Goal: Task Accomplishment & Management: Use online tool/utility

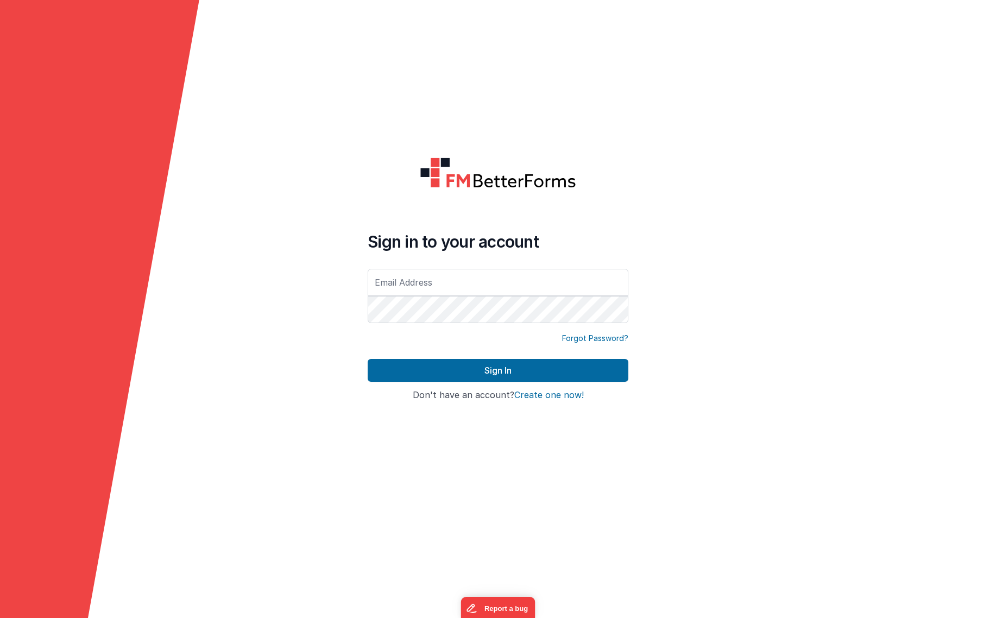
type input "[EMAIL_ADDRESS][DOMAIN_NAME]"
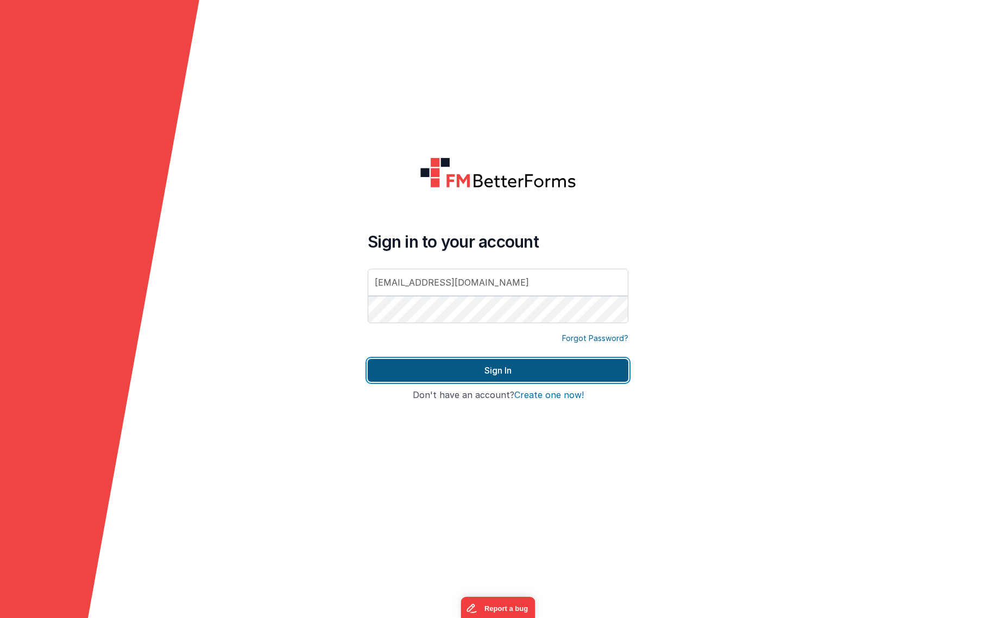
click at [530, 371] on button "Sign In" at bounding box center [498, 370] width 261 height 23
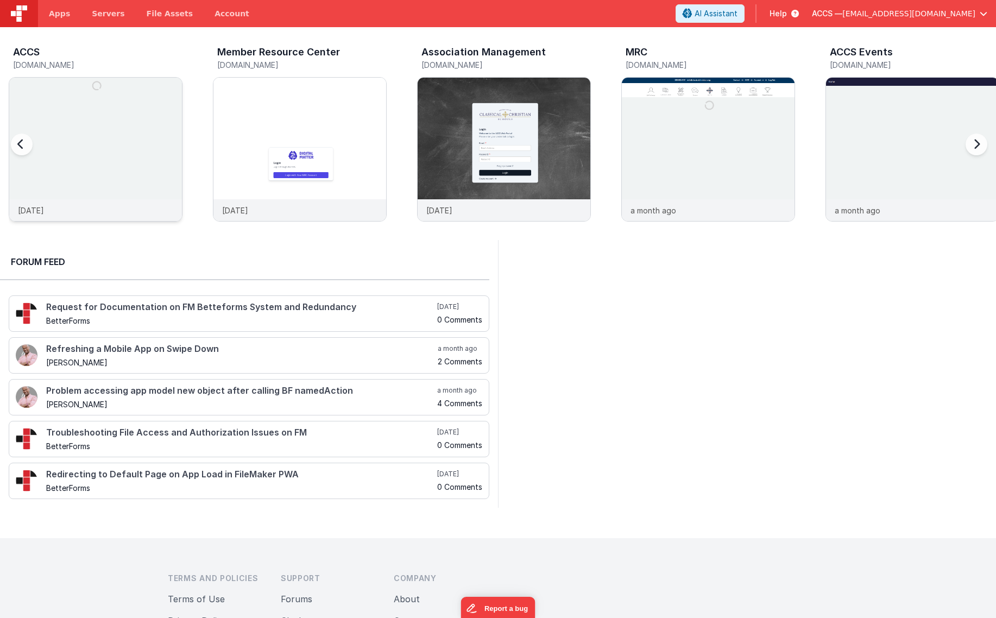
click at [152, 137] on img at bounding box center [95, 164] width 173 height 173
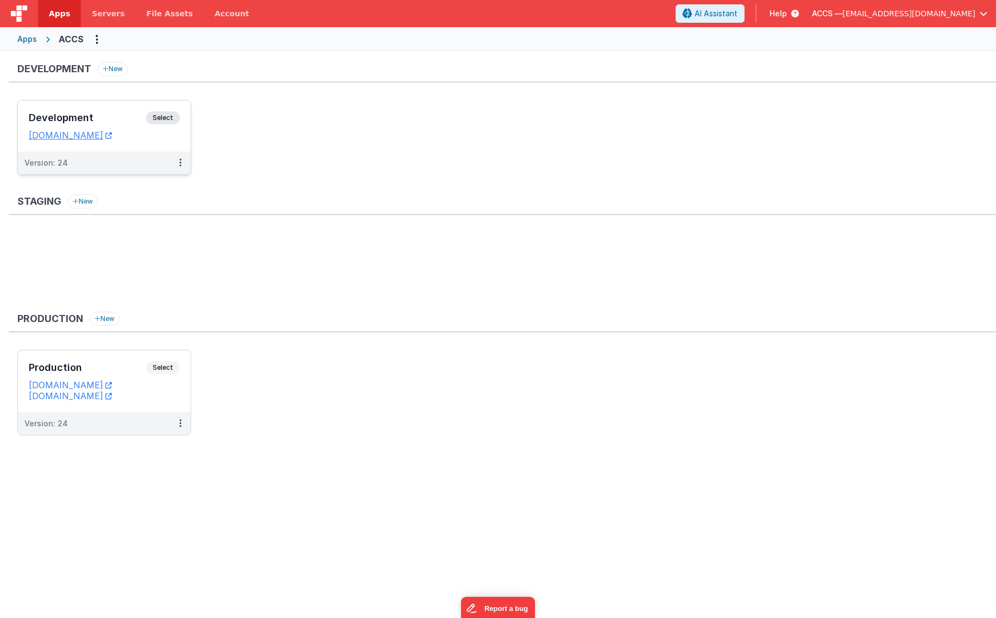
click at [127, 123] on h3 "Development" at bounding box center [87, 117] width 117 height 11
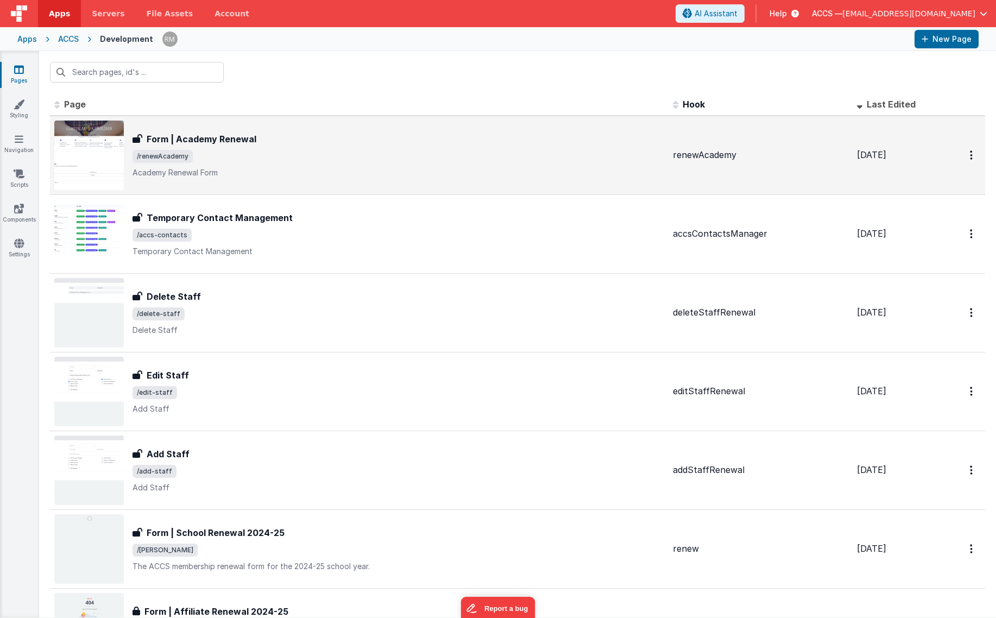
click at [256, 168] on p "Academy Renewal Form" at bounding box center [399, 172] width 532 height 11
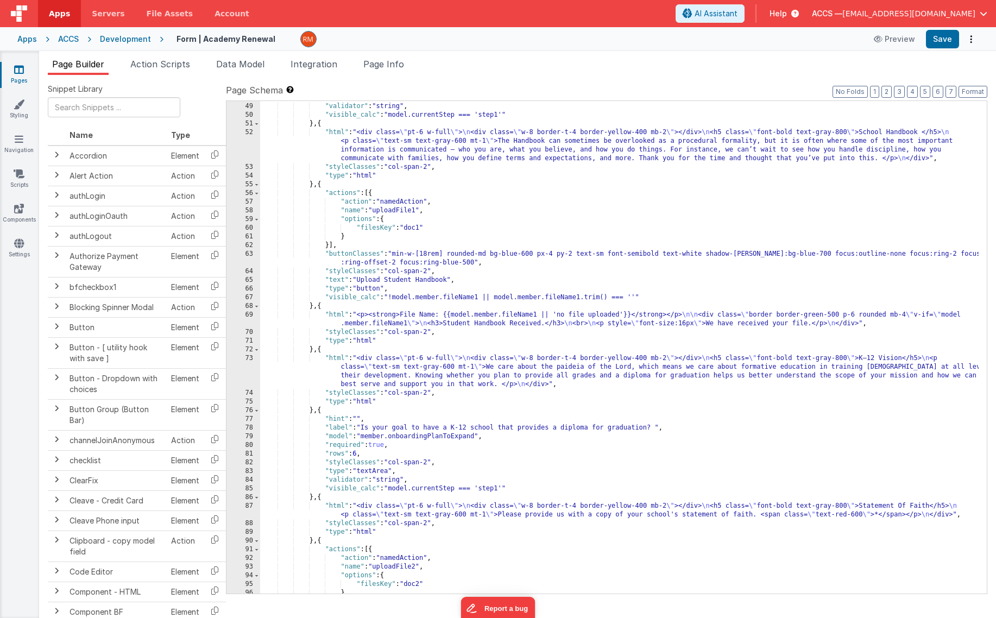
scroll to position [738, 0]
click at [551, 221] on div ""type" : "textArea" , "validator" : "string" , "visible_calc" : "model.currentS…" at bounding box center [619, 348] width 719 height 510
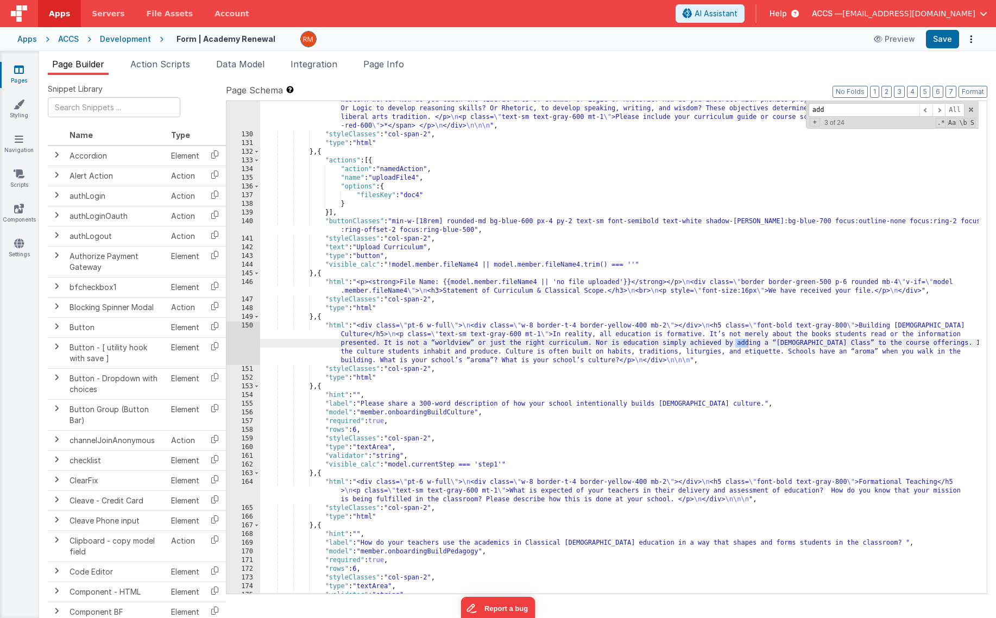
scroll to position [1613, 0]
click at [925, 109] on span at bounding box center [926, 110] width 13 height 14
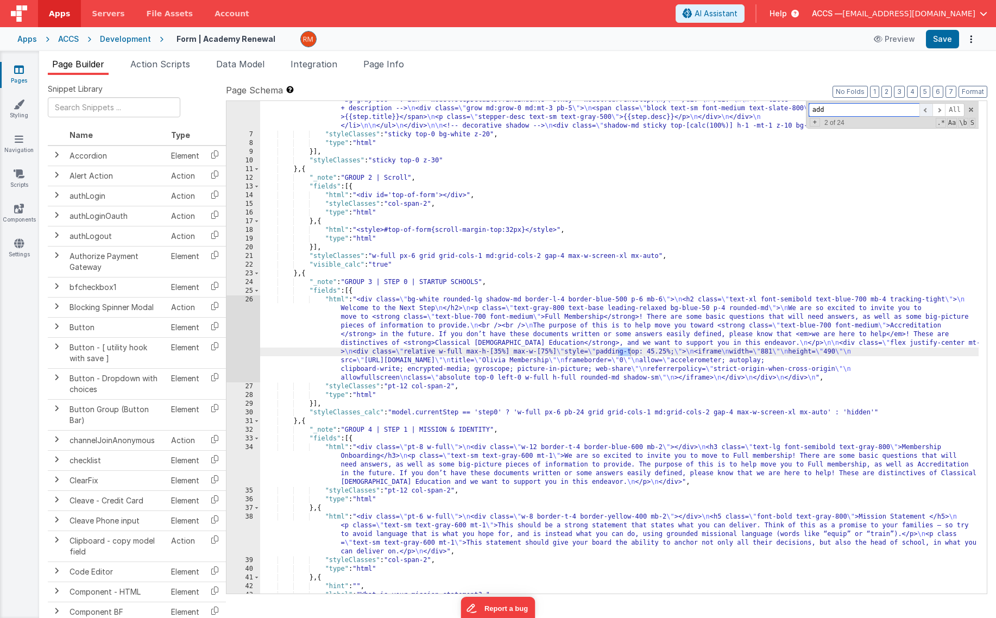
click at [925, 109] on span at bounding box center [926, 110] width 13 height 14
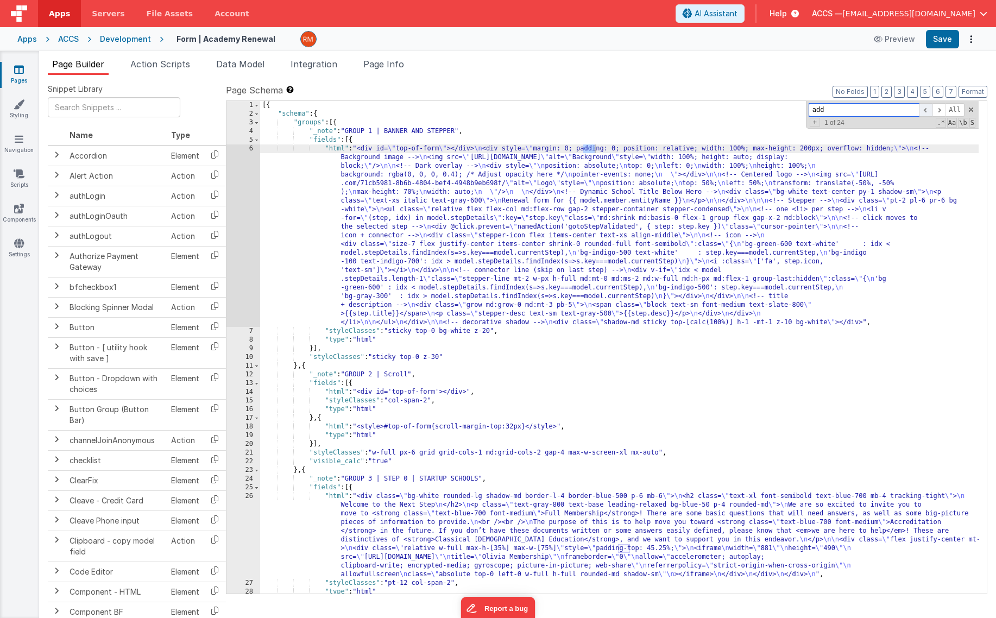
click at [925, 109] on span at bounding box center [926, 110] width 13 height 14
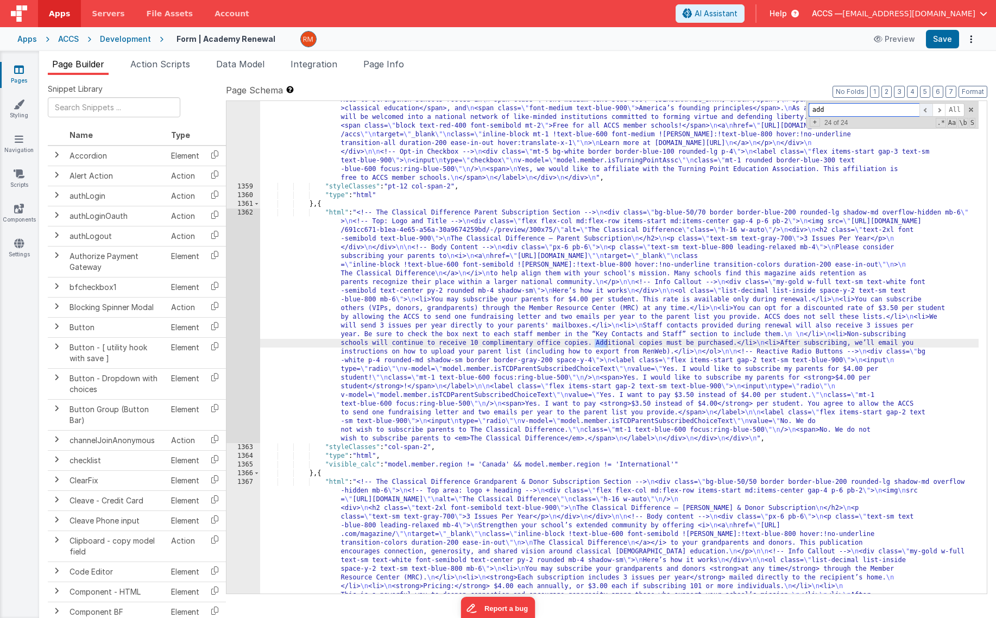
scroll to position [13598, 0]
click at [925, 109] on span at bounding box center [926, 110] width 13 height 14
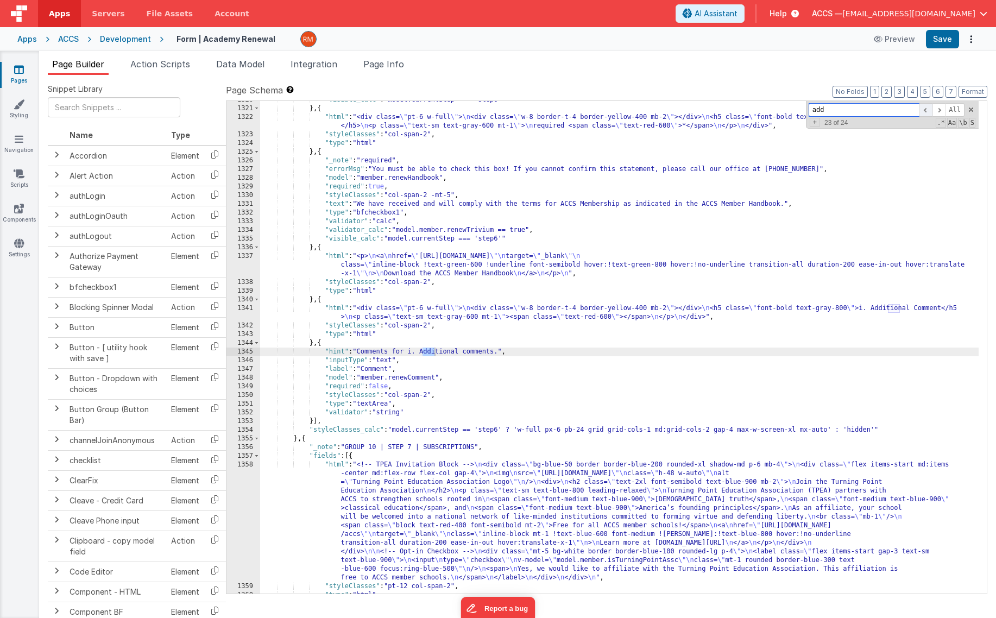
click at [925, 109] on span at bounding box center [926, 110] width 13 height 14
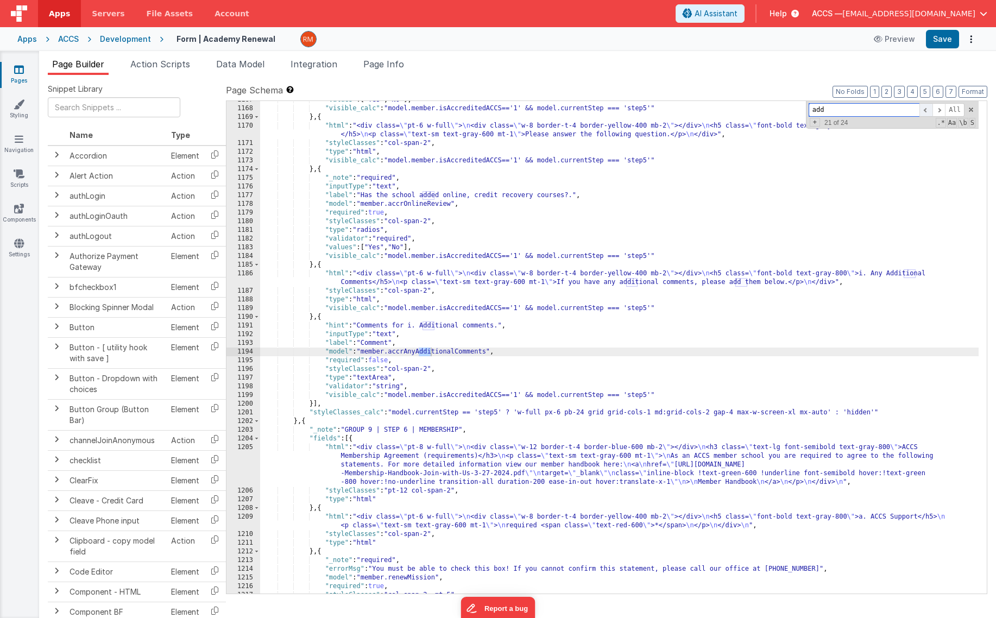
scroll to position [11694, 0]
click at [925, 109] on span at bounding box center [926, 110] width 13 height 14
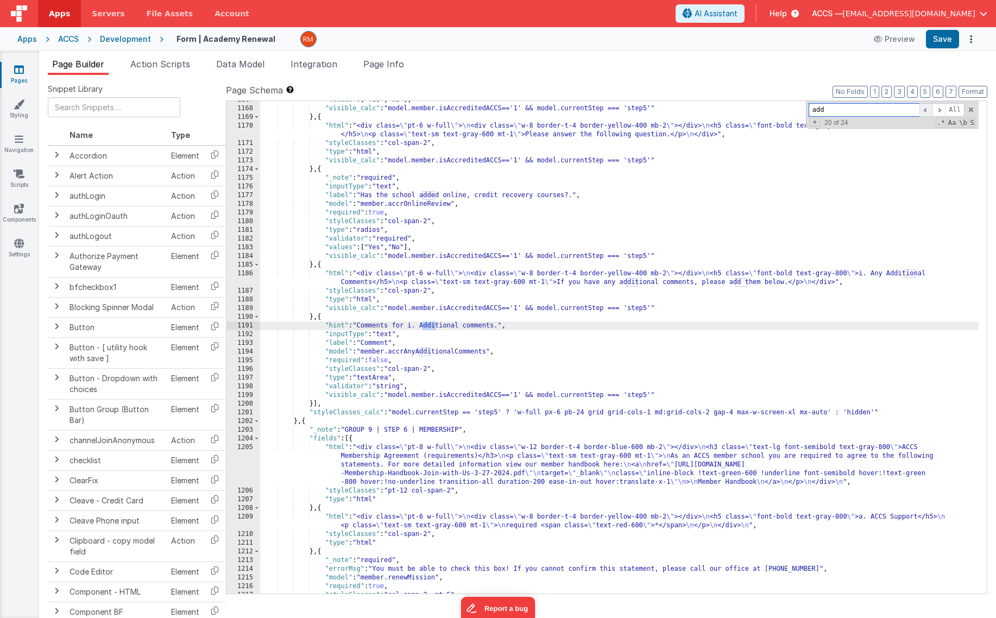
click at [925, 109] on span at bounding box center [926, 110] width 13 height 14
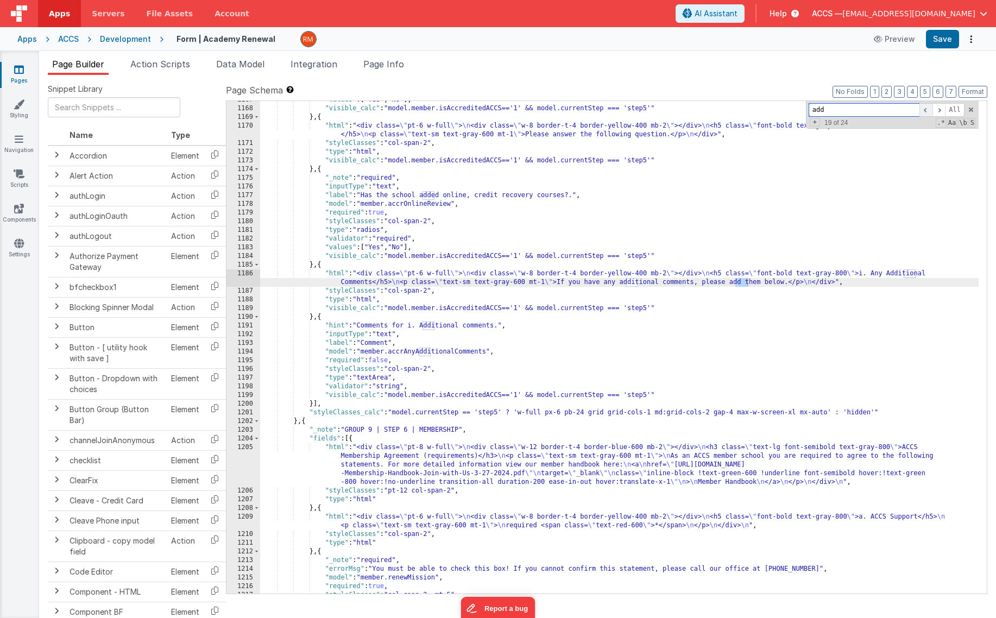
click at [925, 109] on span at bounding box center [926, 110] width 13 height 14
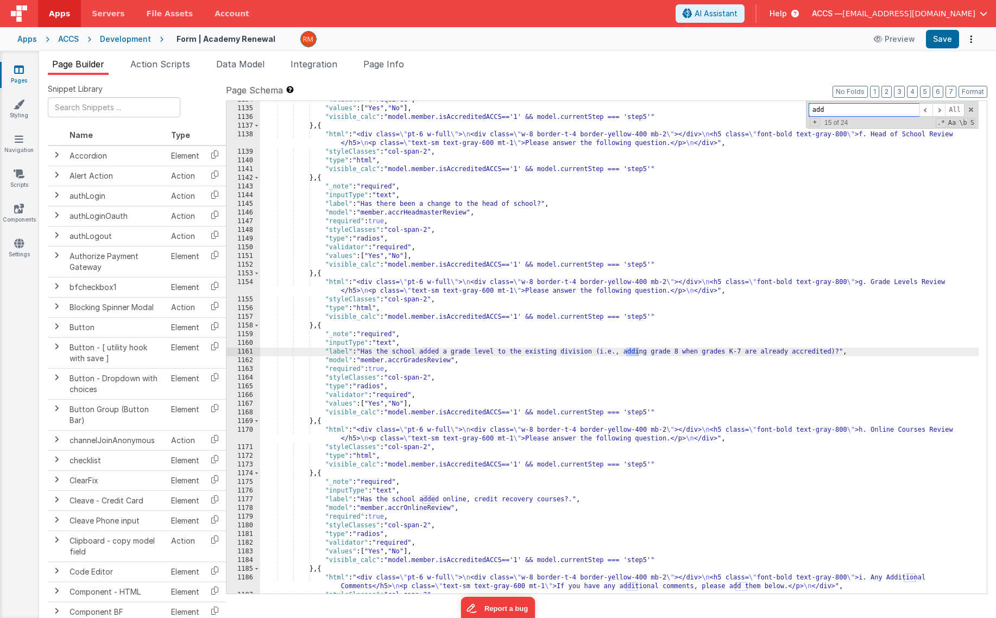
click at [878, 110] on input "add" at bounding box center [864, 110] width 111 height 14
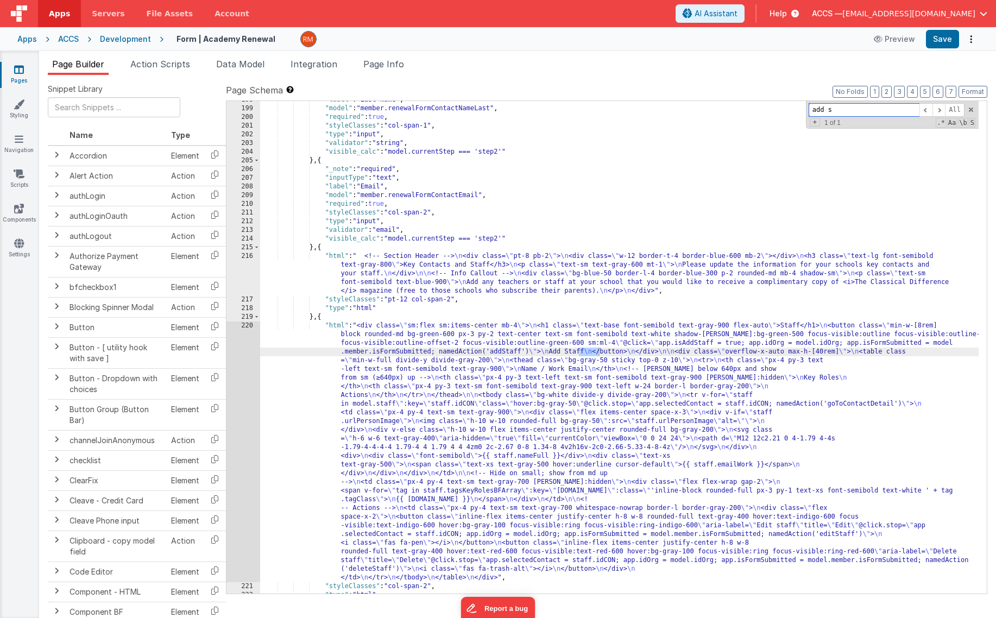
scroll to position [2317, 0]
type input "add staff"
click at [335, 326] on div ""label" : "Last Name" , "model" : "member.renewalFormContactNameLast" , "requir…" at bounding box center [619, 351] width 719 height 510
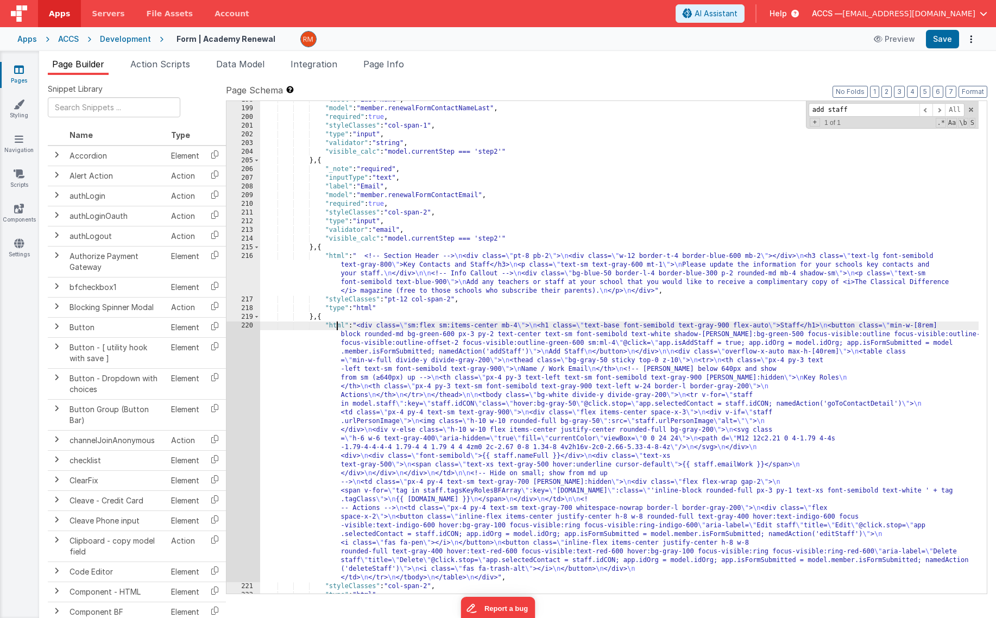
click at [250, 325] on div "220" at bounding box center [243, 452] width 34 height 261
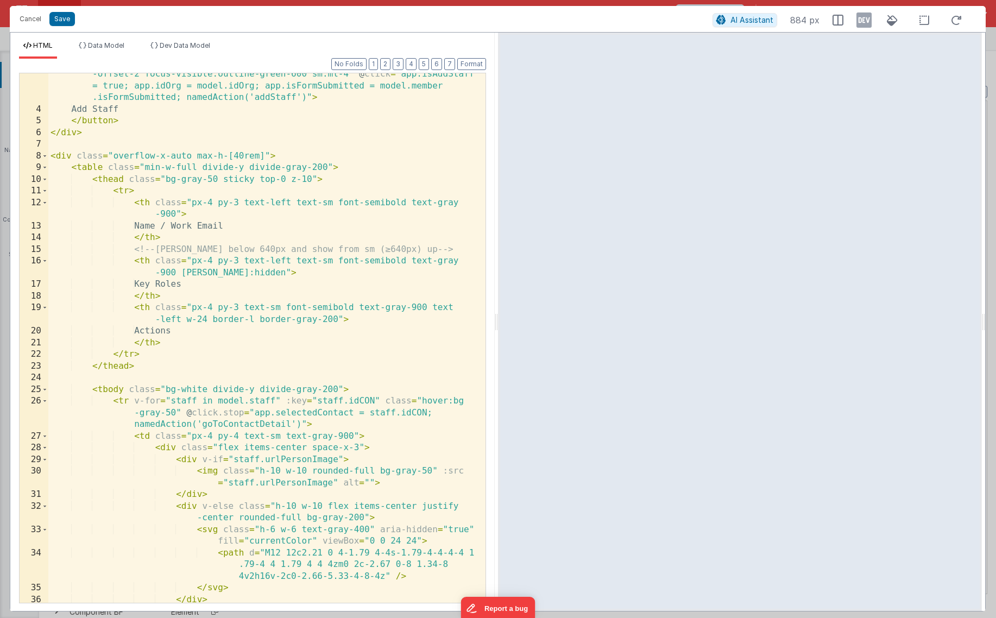
scroll to position [0, 0]
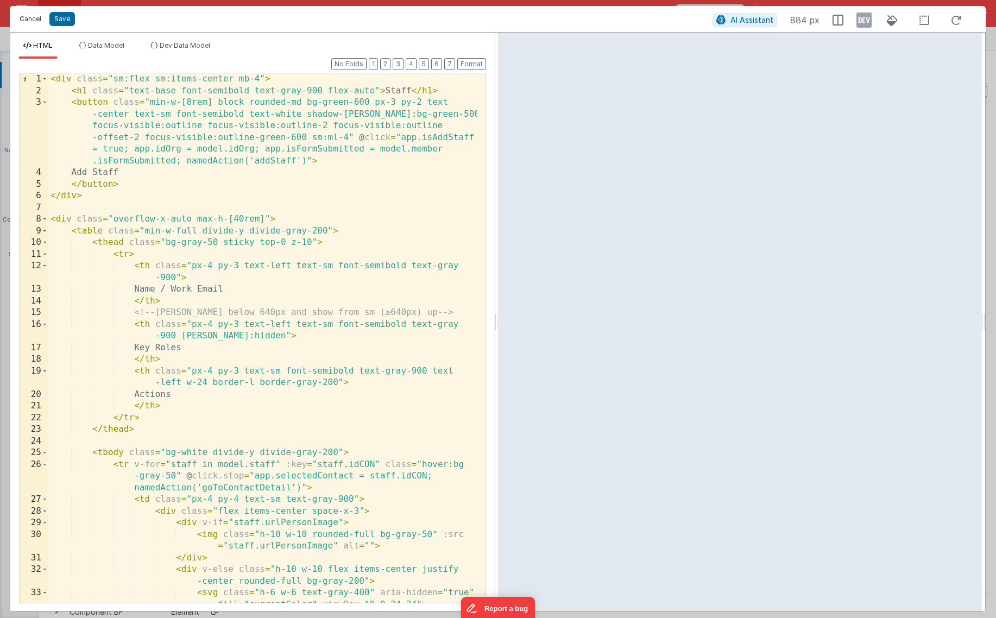
click at [32, 14] on button "Cancel" at bounding box center [30, 18] width 33 height 15
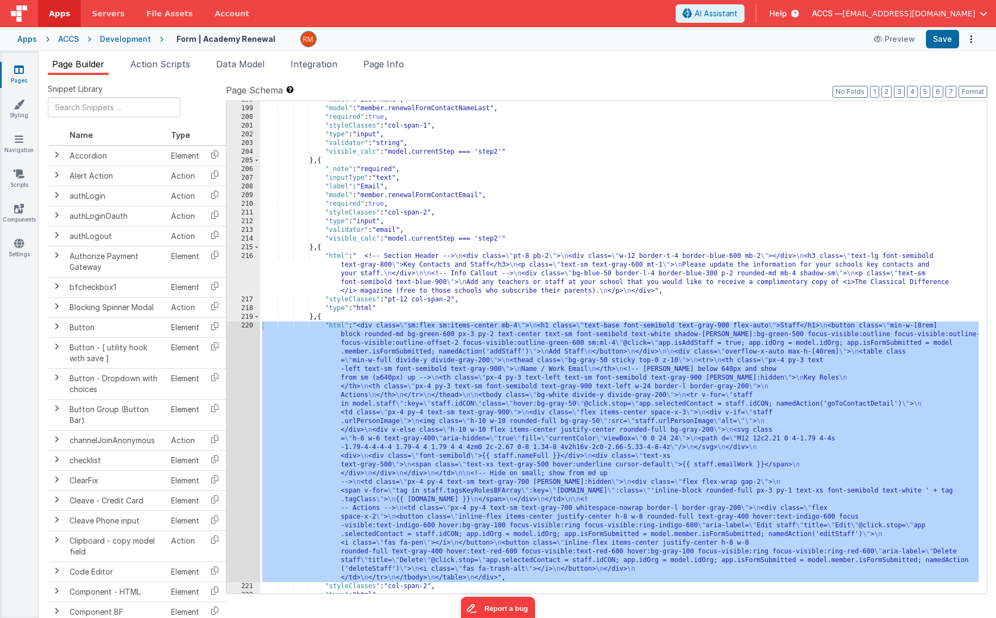
click at [17, 71] on icon at bounding box center [19, 69] width 10 height 11
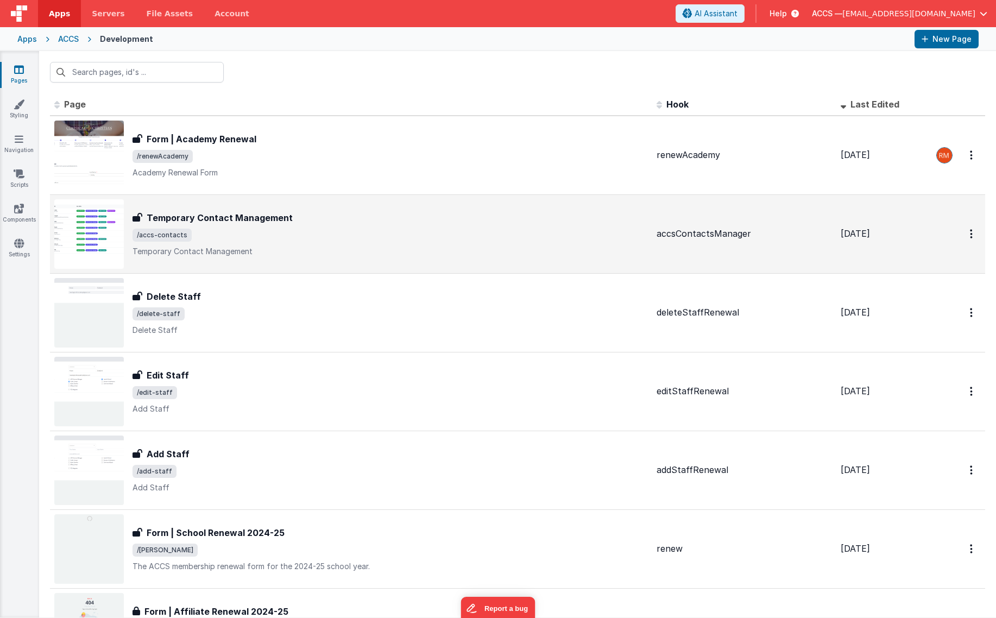
click at [248, 232] on span "/accs-contacts" at bounding box center [390, 235] width 515 height 13
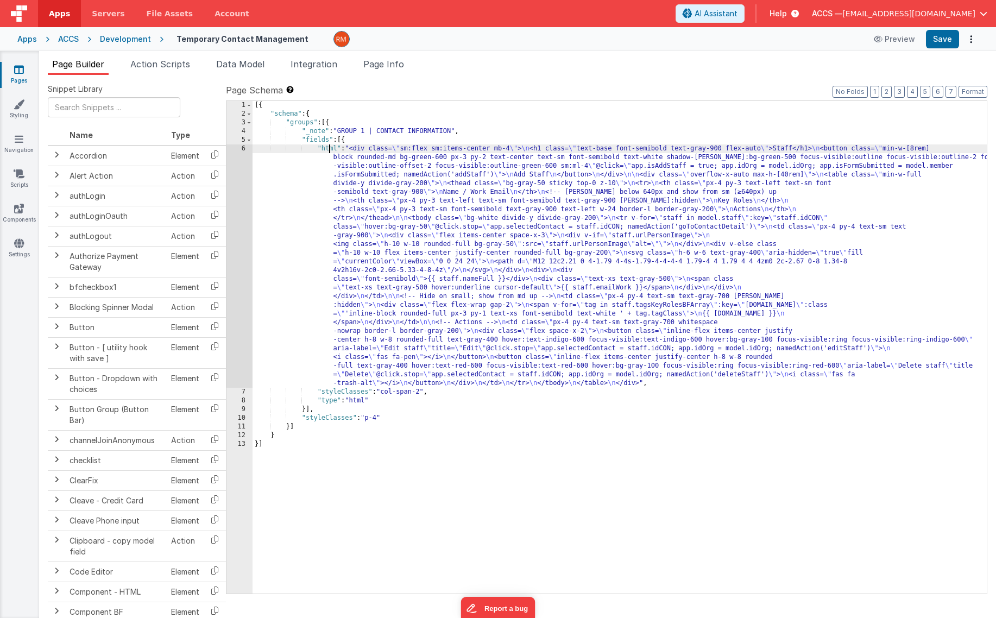
click at [328, 146] on div "[{ "schema" : { "groups" : [{ "_note" : "GROUP 1 | CONTACT INFORMATION" , "fiel…" at bounding box center [620, 356] width 734 height 510
click at [244, 147] on div "6" at bounding box center [239, 265] width 26 height 243
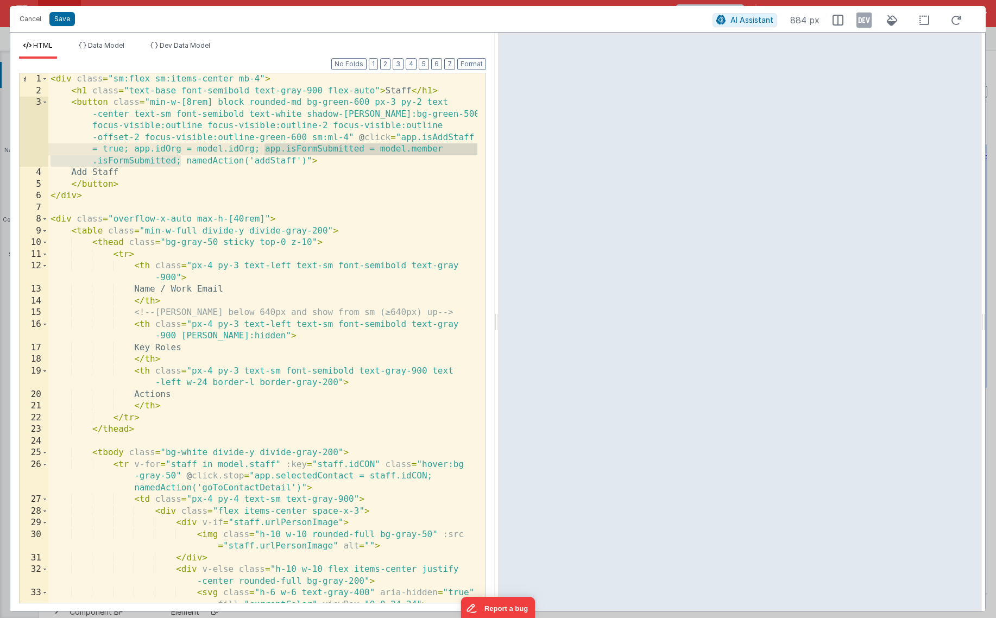
drag, startPoint x: 181, startPoint y: 162, endPoint x: 267, endPoint y: 148, distance: 86.5
click at [267, 148] on div "< div class = "sm:flex sm:items-center mb-4" > < h1 class = "text-base font-sem…" at bounding box center [262, 361] width 429 height 576
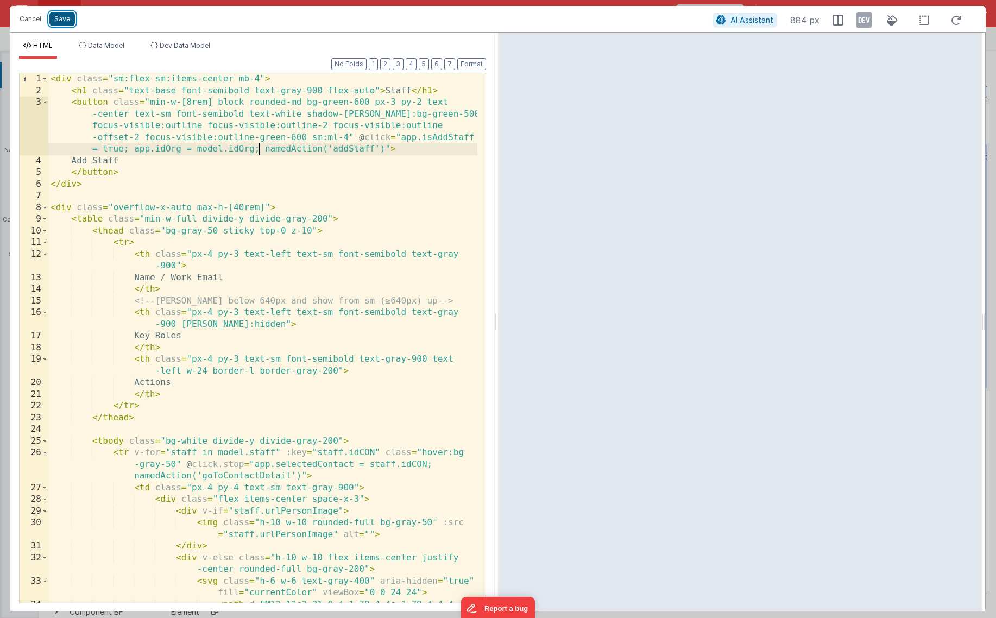
click at [70, 24] on button "Save" at bounding box center [62, 19] width 26 height 14
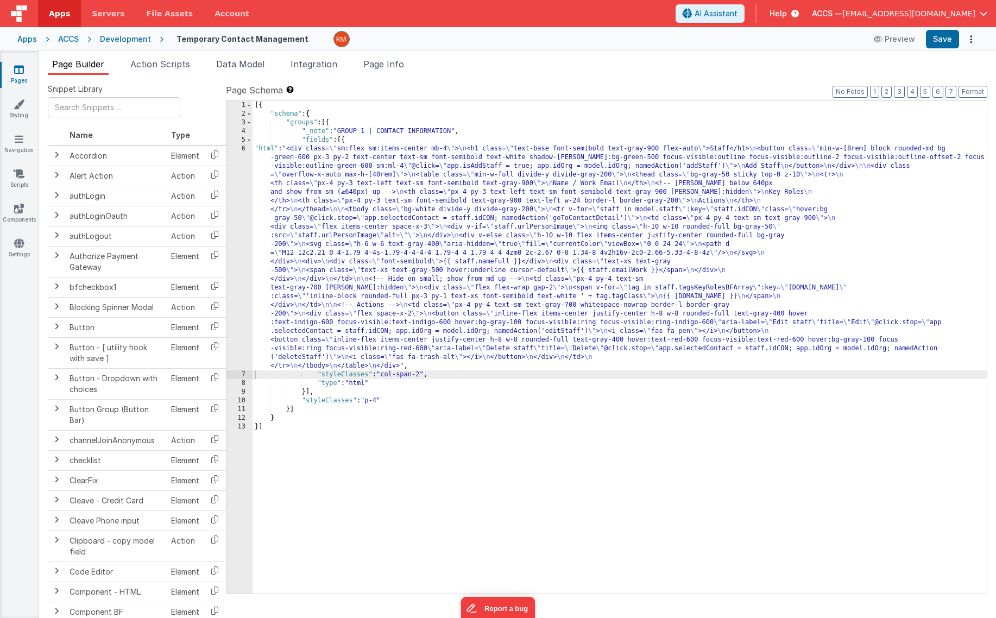
click at [958, 95] on label "Page Schema Shortcuts: Find: command-f Fold: command-option-L Unfold: command-o…" at bounding box center [607, 90] width 762 height 13
click at [965, 95] on button "Format" at bounding box center [973, 92] width 29 height 12
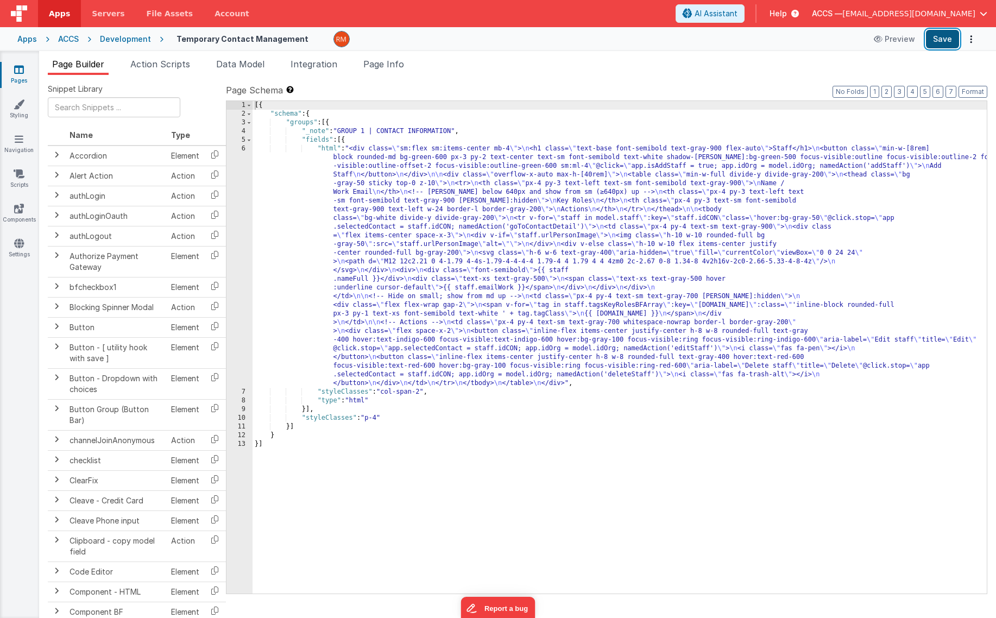
click at [946, 37] on button "Save" at bounding box center [942, 39] width 33 height 18
click at [325, 149] on div "[{ "schema" : { "groups" : [{ "_note" : "GROUP 1 | CONTACT INFORMATION" , "fiel…" at bounding box center [620, 356] width 734 height 510
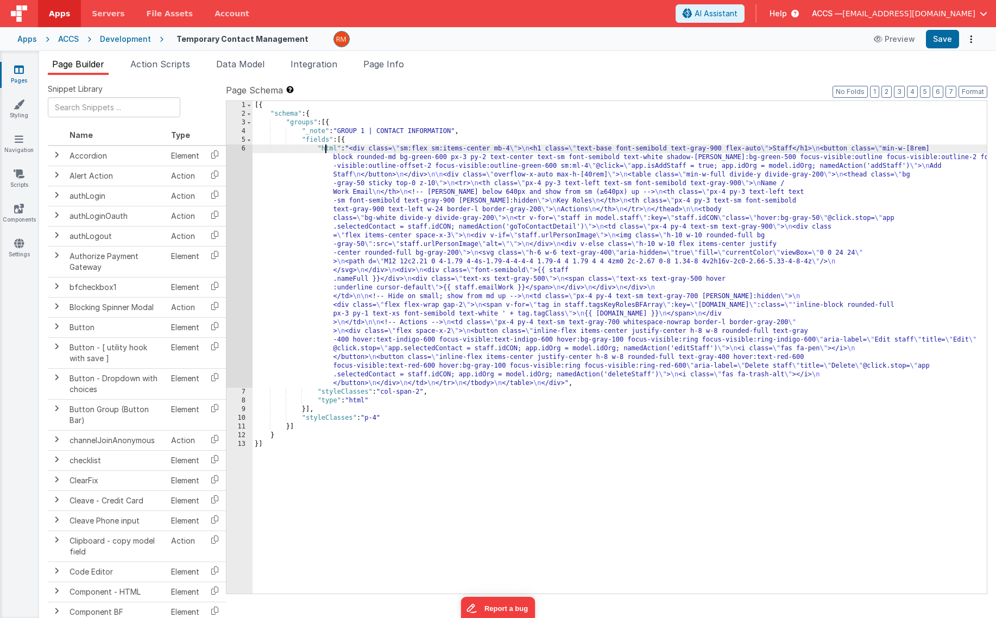
click at [240, 149] on div "6" at bounding box center [239, 265] width 26 height 243
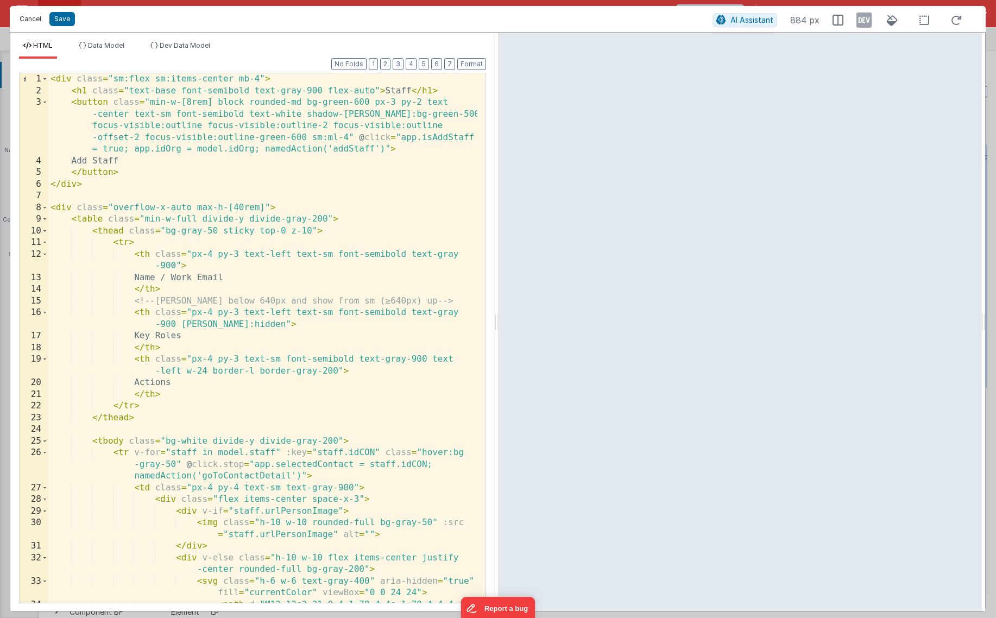
click at [26, 22] on button "Cancel" at bounding box center [30, 18] width 33 height 15
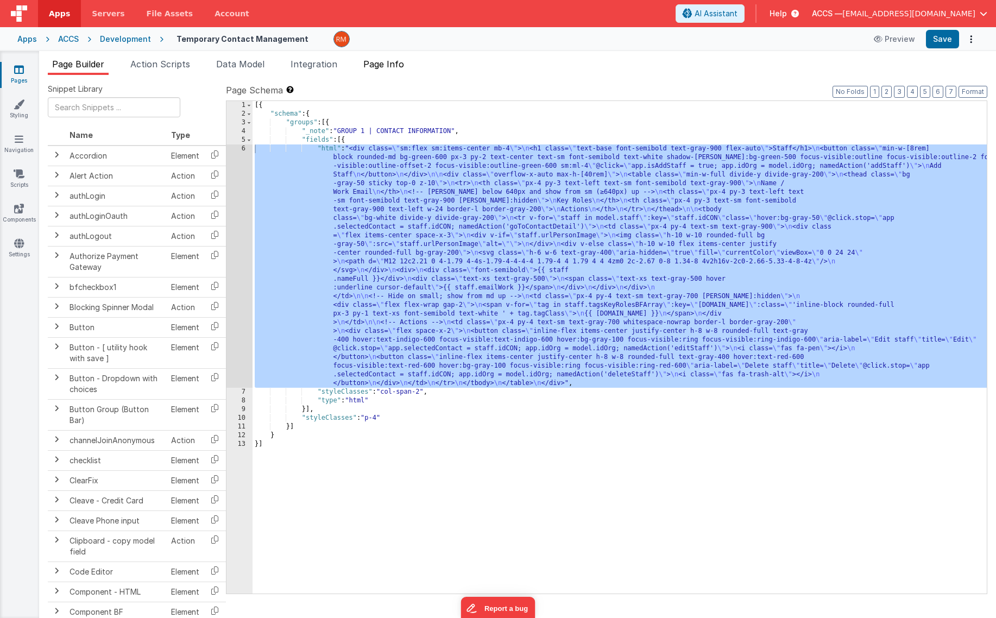
click at [388, 69] on li "Page Info" at bounding box center [383, 66] width 49 height 17
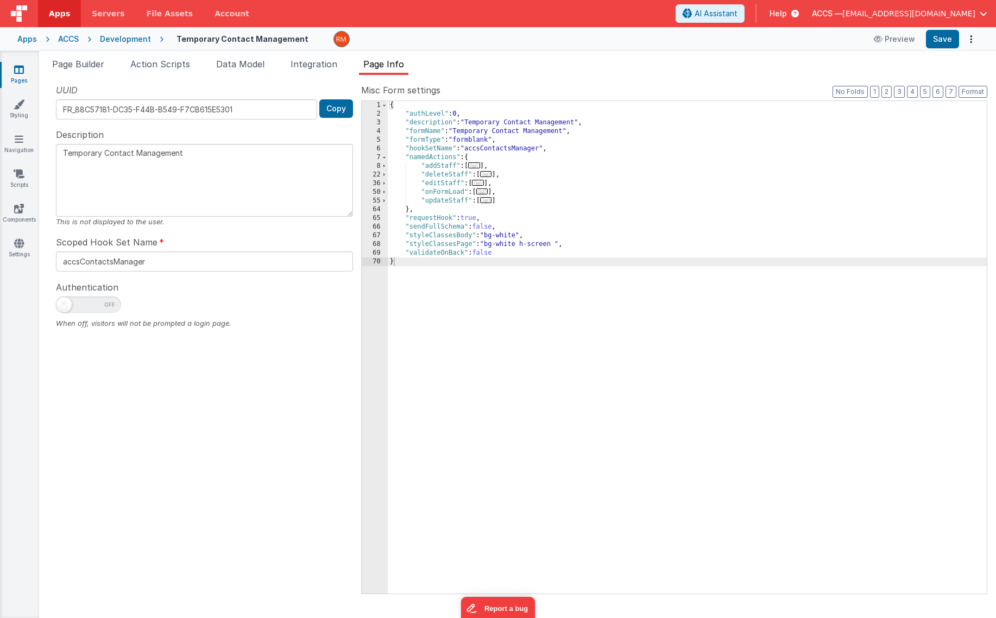
click at [479, 167] on span "..." at bounding box center [474, 165] width 12 height 6
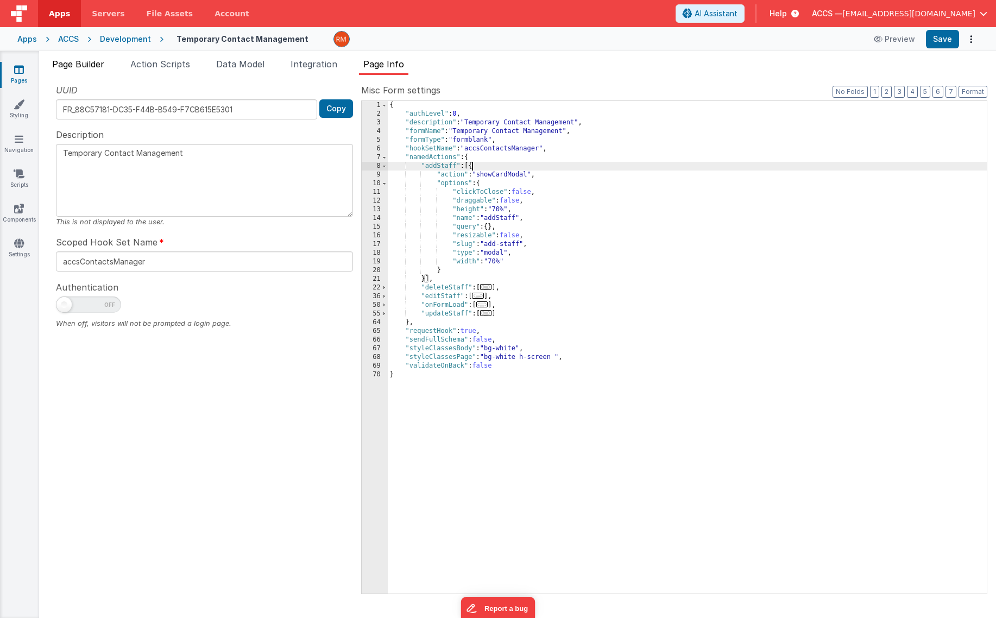
click at [77, 64] on span "Page Builder" at bounding box center [78, 64] width 52 height 11
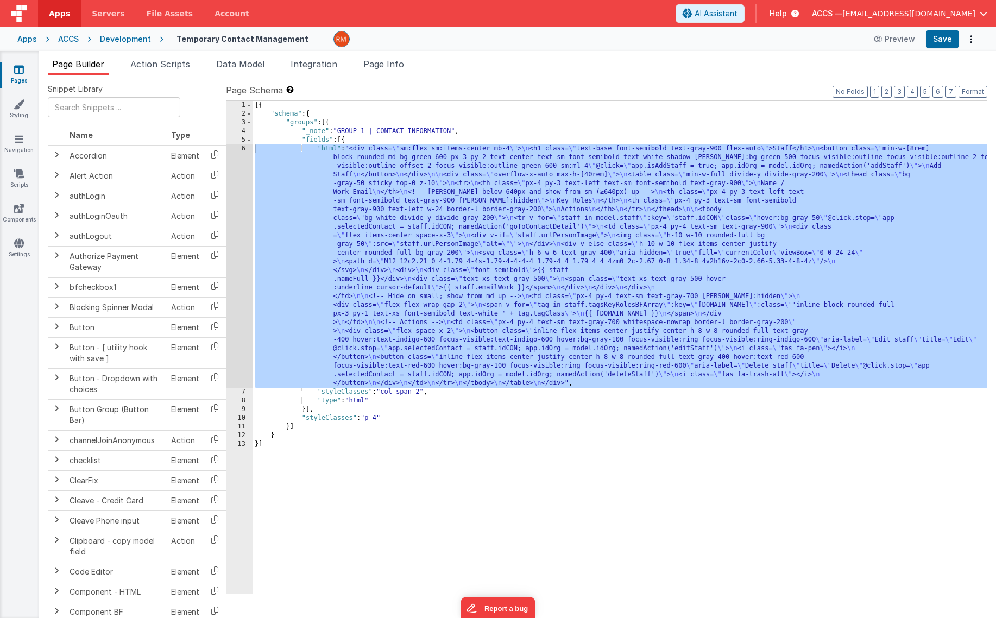
click at [325, 152] on div "[{ "schema" : { "groups" : [{ "_note" : "GROUP 1 | CONTACT INFORMATION" , "fiel…" at bounding box center [620, 356] width 734 height 510
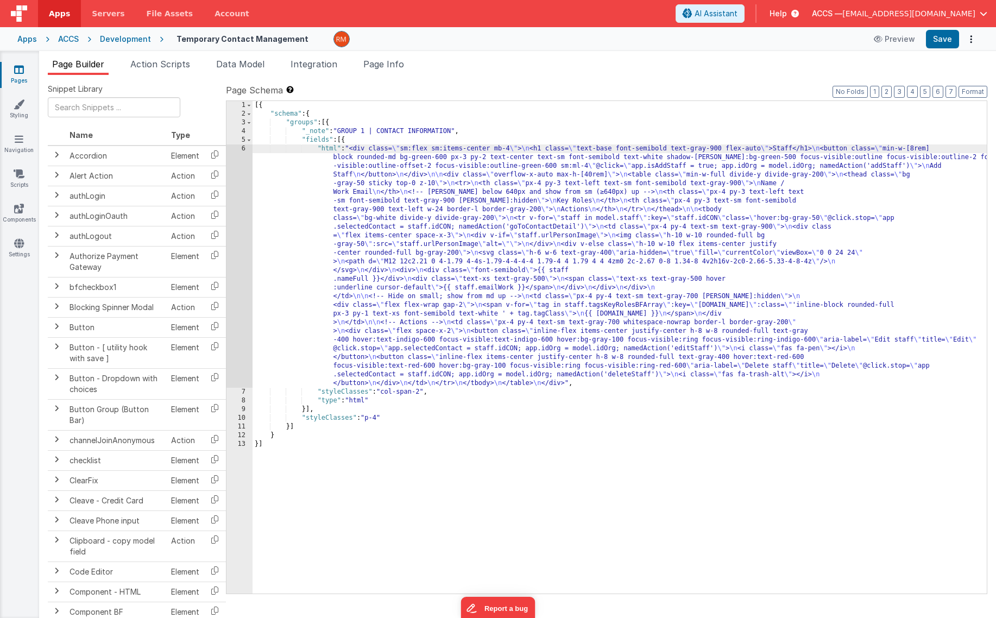
click at [245, 148] on div "6" at bounding box center [239, 265] width 26 height 243
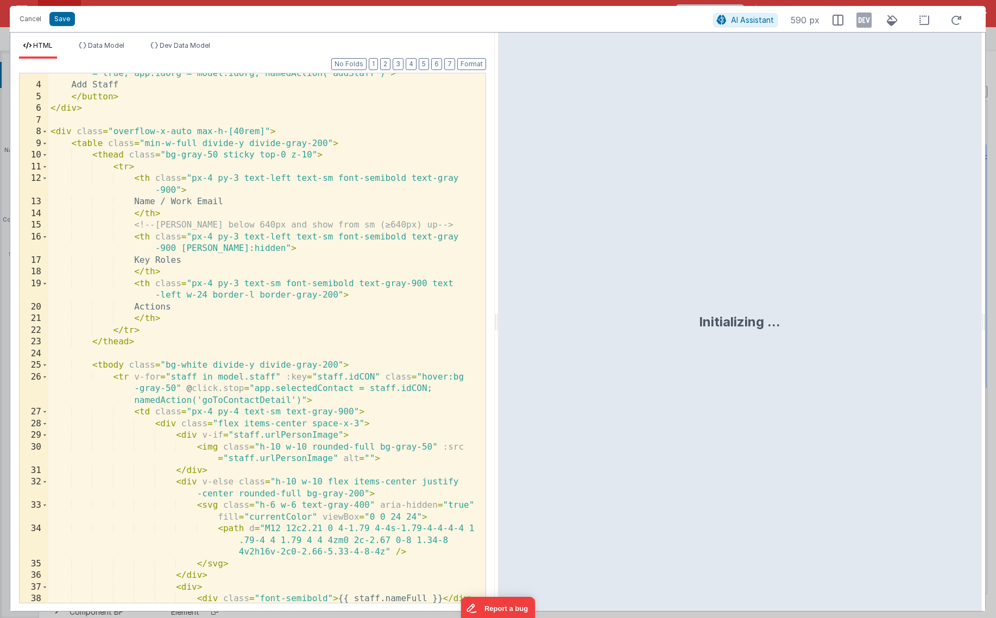
scroll to position [75, 0]
click at [24, 20] on button "Cancel" at bounding box center [30, 18] width 33 height 15
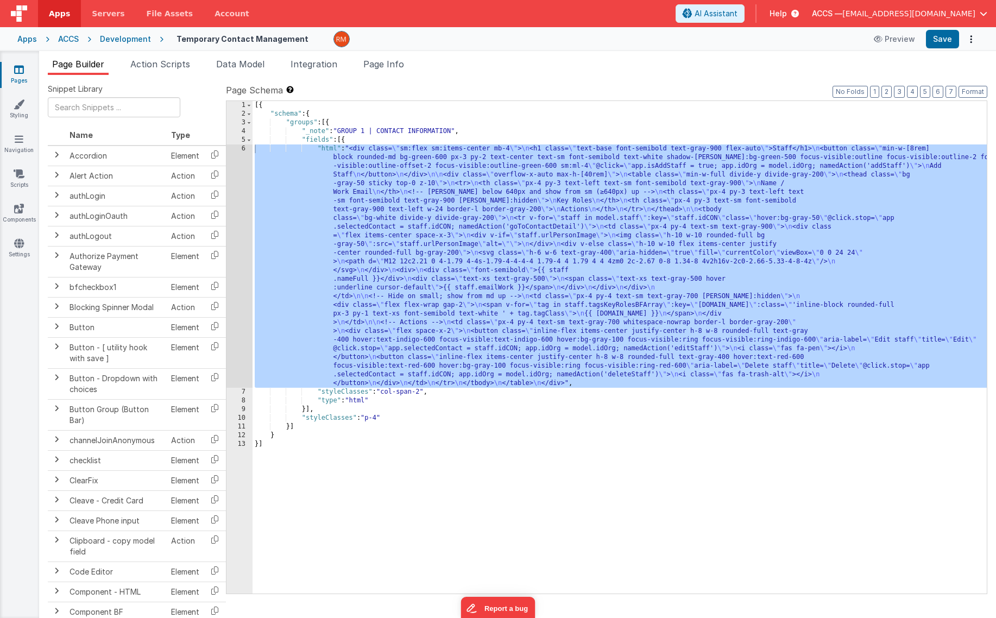
click at [70, 39] on div "ACCS" at bounding box center [68, 39] width 21 height 11
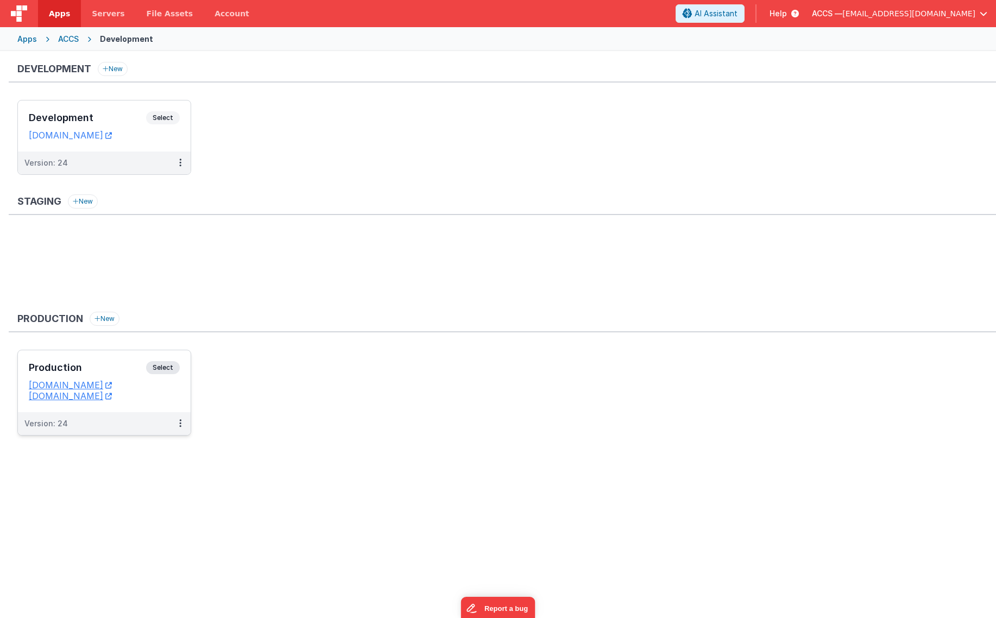
click at [129, 369] on h3 "Production" at bounding box center [87, 367] width 117 height 11
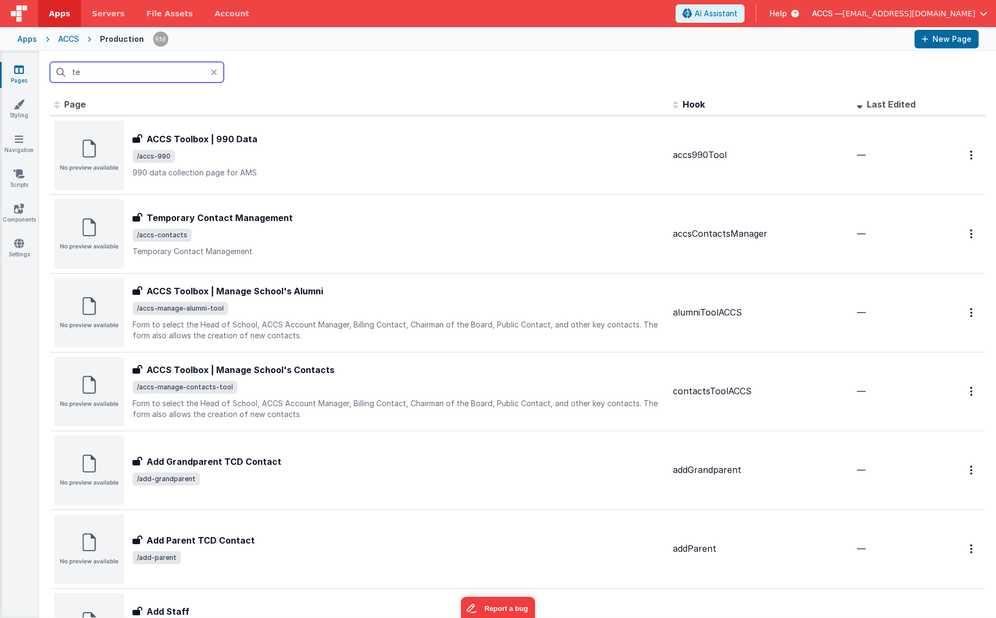
type input "tem"
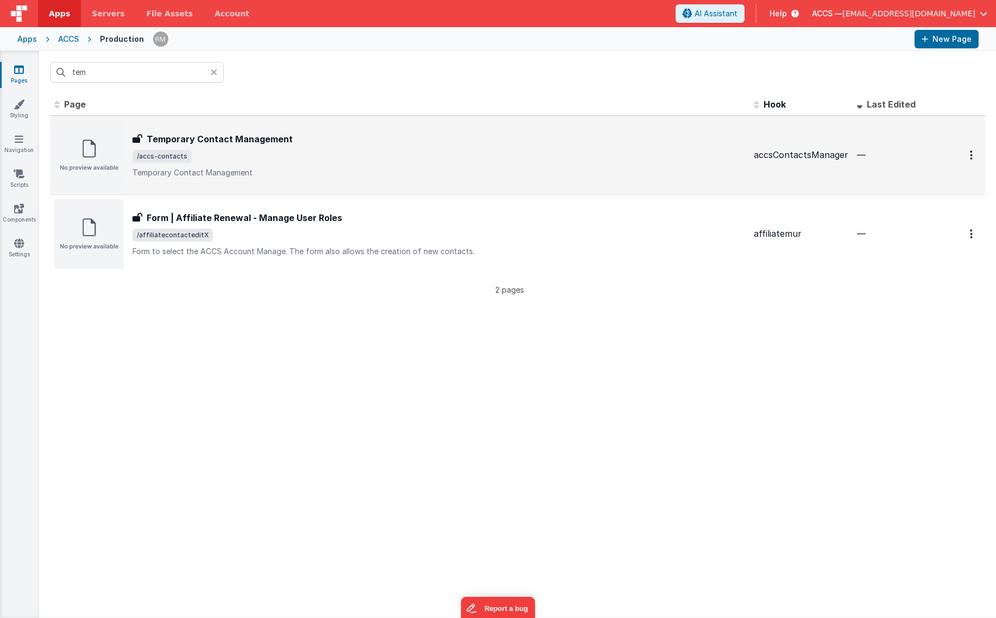
click at [178, 156] on span "/accs-contacts" at bounding box center [162, 156] width 59 height 13
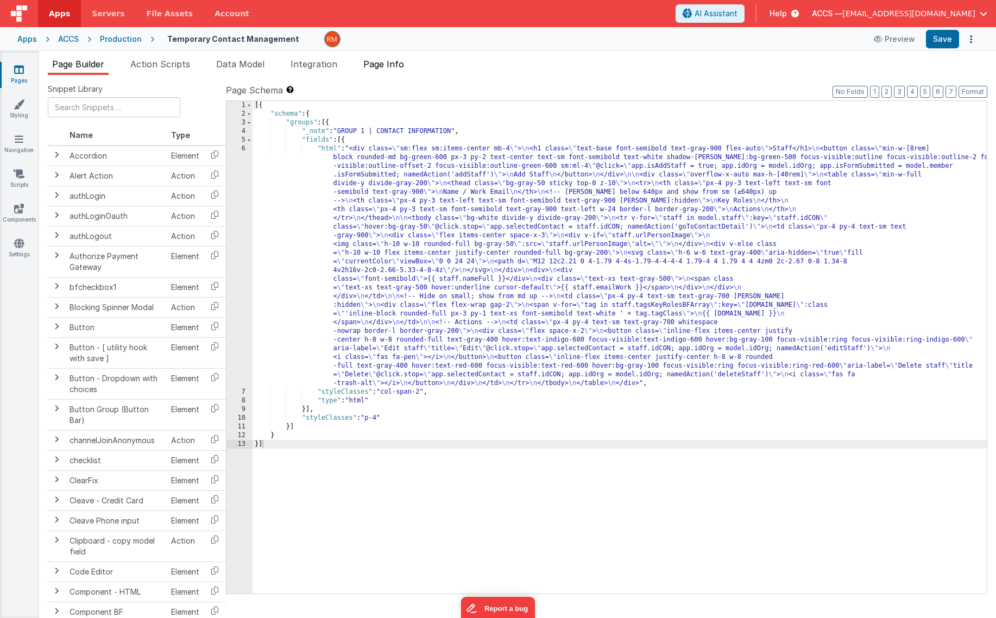
click at [381, 66] on span "Page Info" at bounding box center [383, 64] width 41 height 11
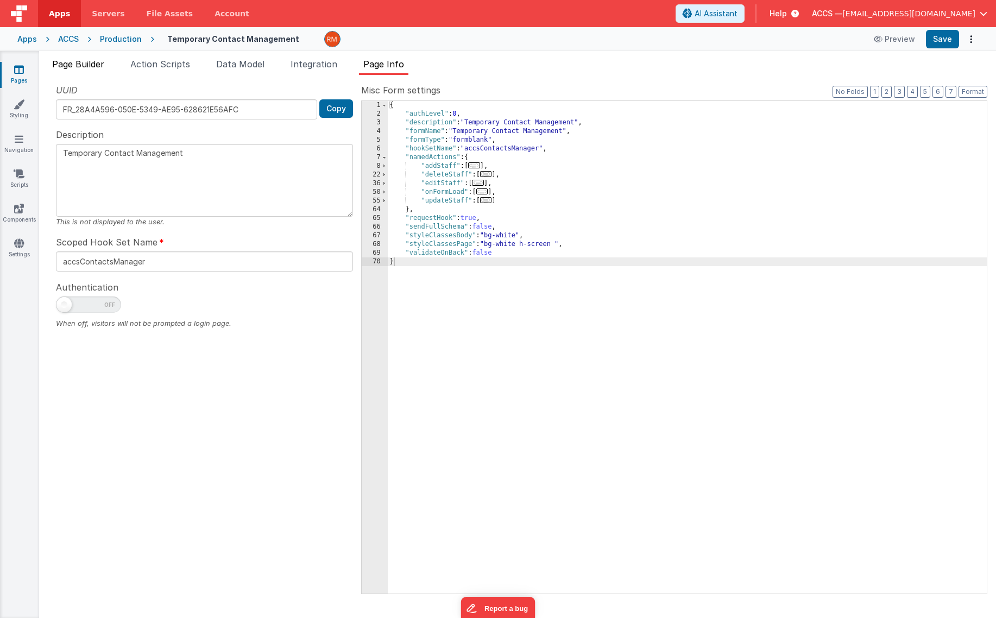
click at [67, 64] on span "Page Builder" at bounding box center [78, 64] width 52 height 11
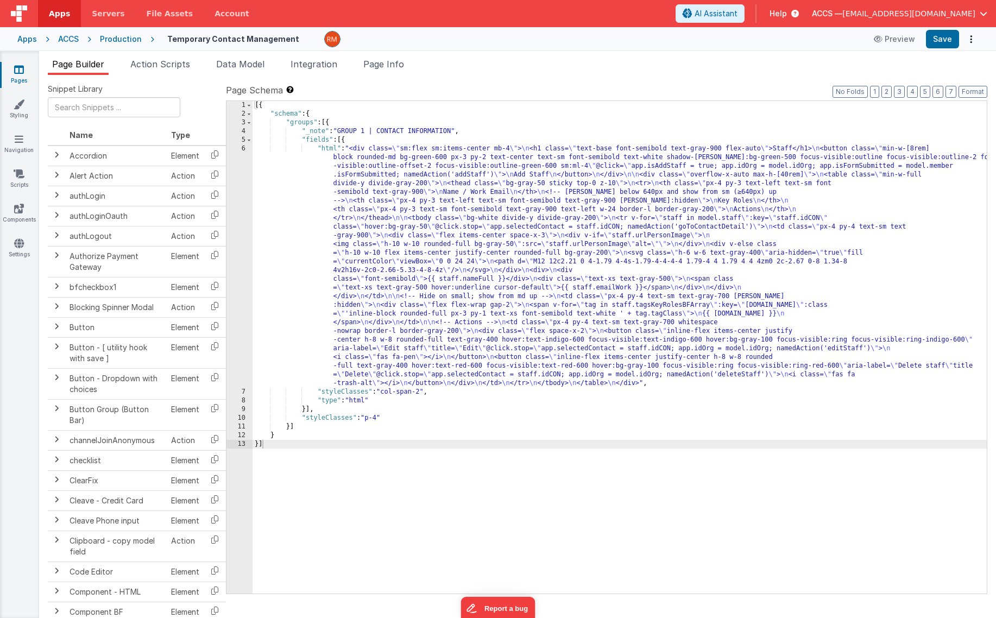
click at [334, 146] on div "[{ "schema" : { "groups" : [{ "_note" : "GROUP 1 | CONTACT INFORMATION" , "fiel…" at bounding box center [620, 356] width 734 height 510
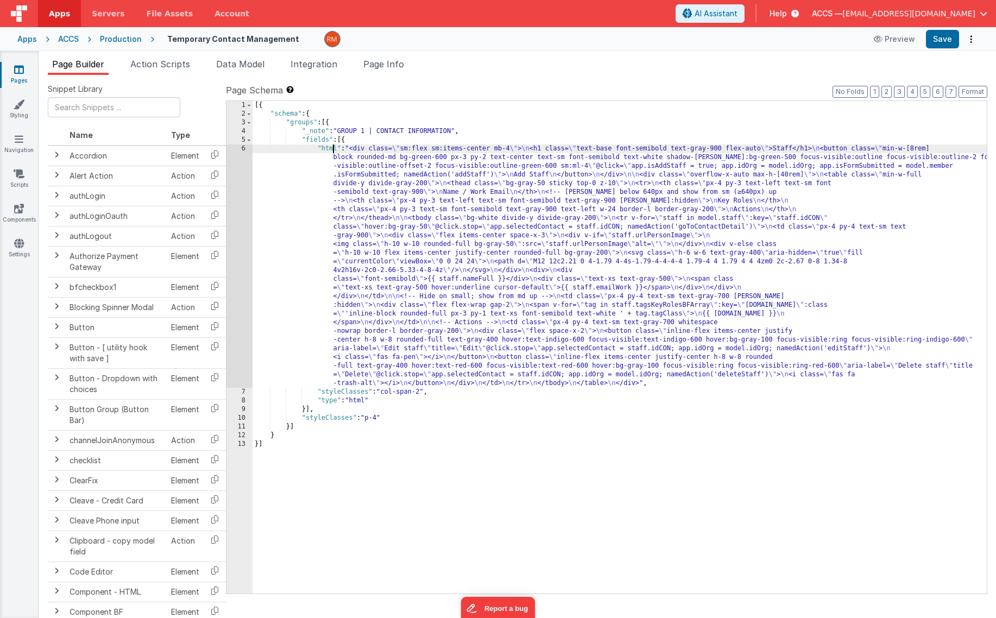
click at [243, 151] on div "6" at bounding box center [239, 265] width 26 height 243
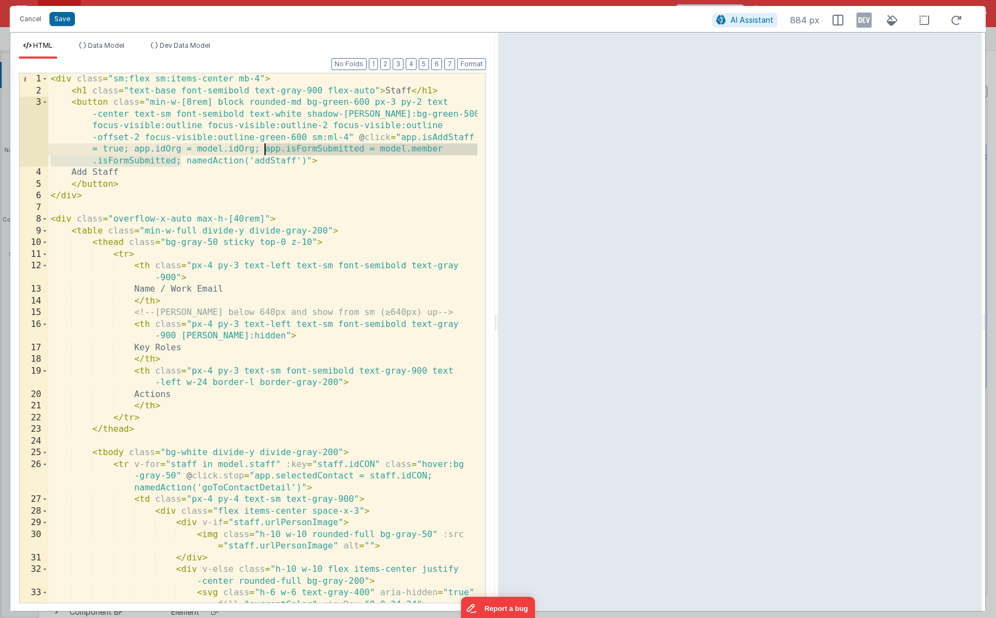
drag, startPoint x: 181, startPoint y: 163, endPoint x: 266, endPoint y: 147, distance: 86.3
click at [266, 147] on div "< div class = "sm:flex sm:items-center mb-4" > < h1 class = "text-base font-sem…" at bounding box center [262, 361] width 429 height 576
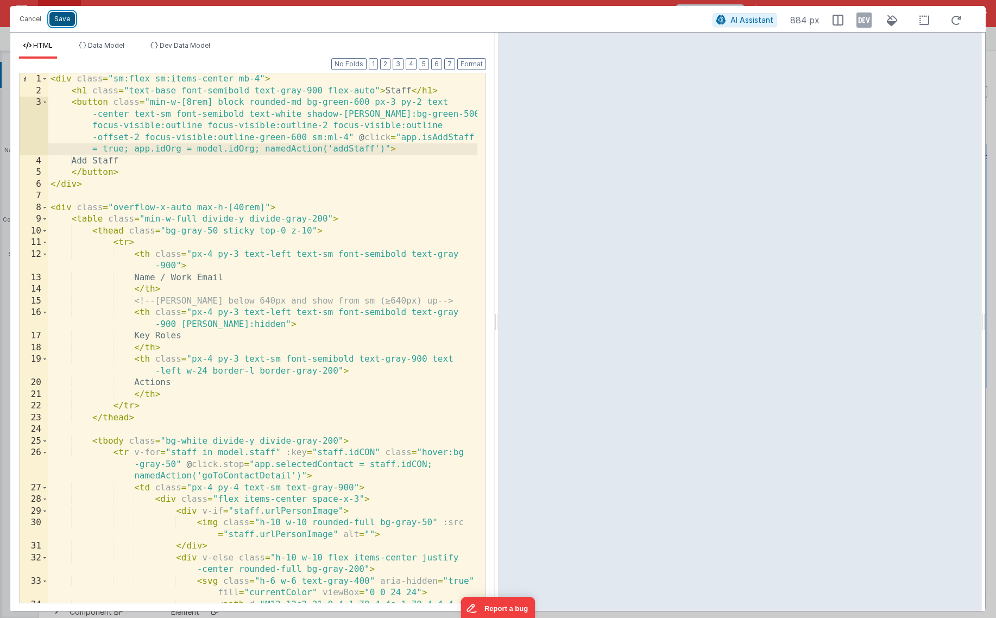
click at [66, 25] on button "Save" at bounding box center [62, 19] width 26 height 14
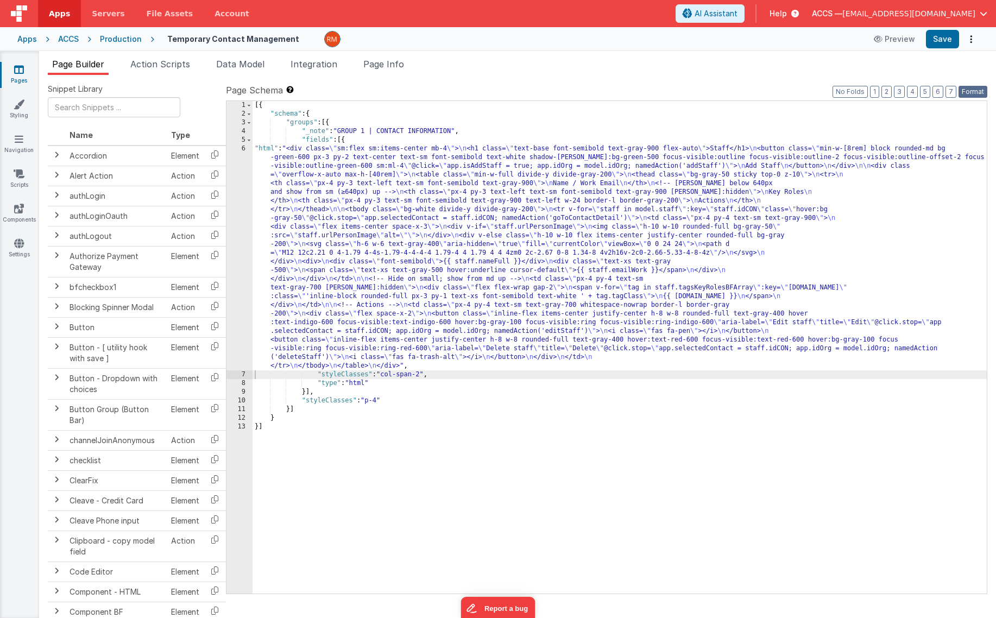
click at [966, 92] on button "Format" at bounding box center [973, 92] width 29 height 12
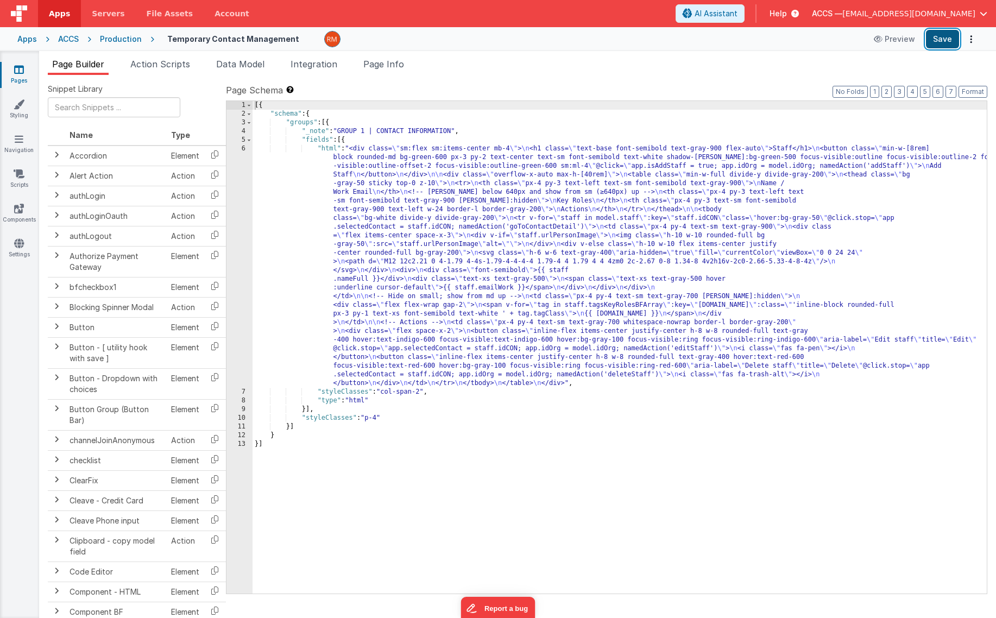
click at [934, 36] on button "Save" at bounding box center [942, 39] width 33 height 18
click at [395, 67] on span "Page Info" at bounding box center [383, 64] width 41 height 11
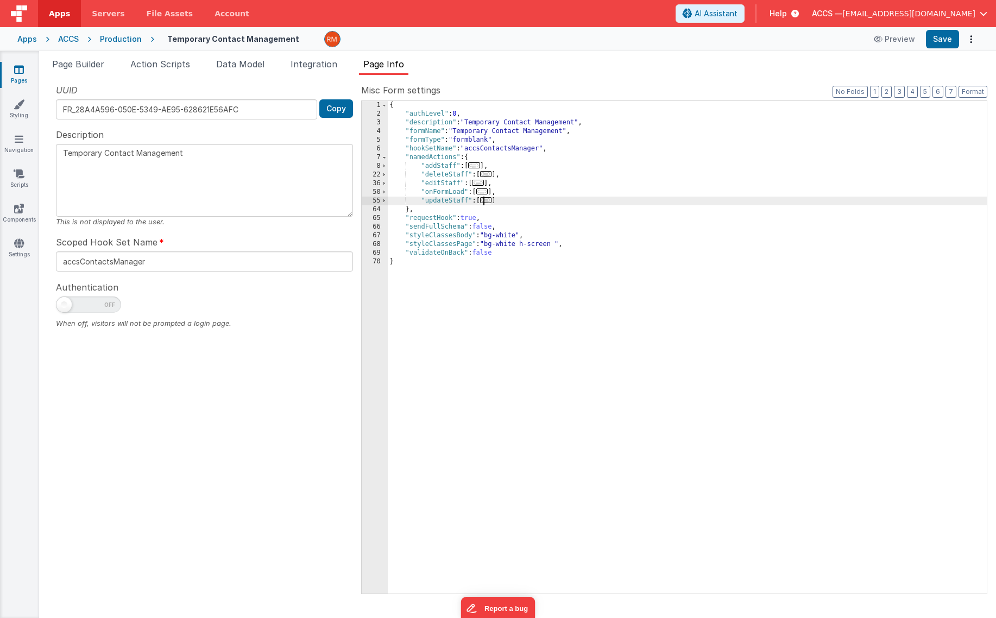
click at [490, 203] on span "..." at bounding box center [486, 200] width 12 height 6
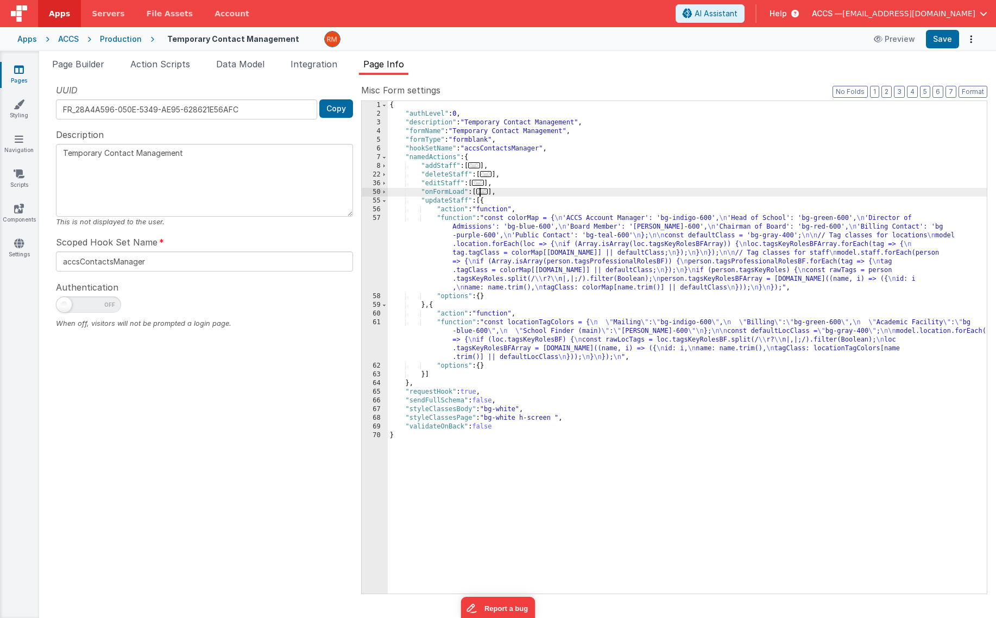
click at [487, 193] on span "..." at bounding box center [482, 191] width 12 height 6
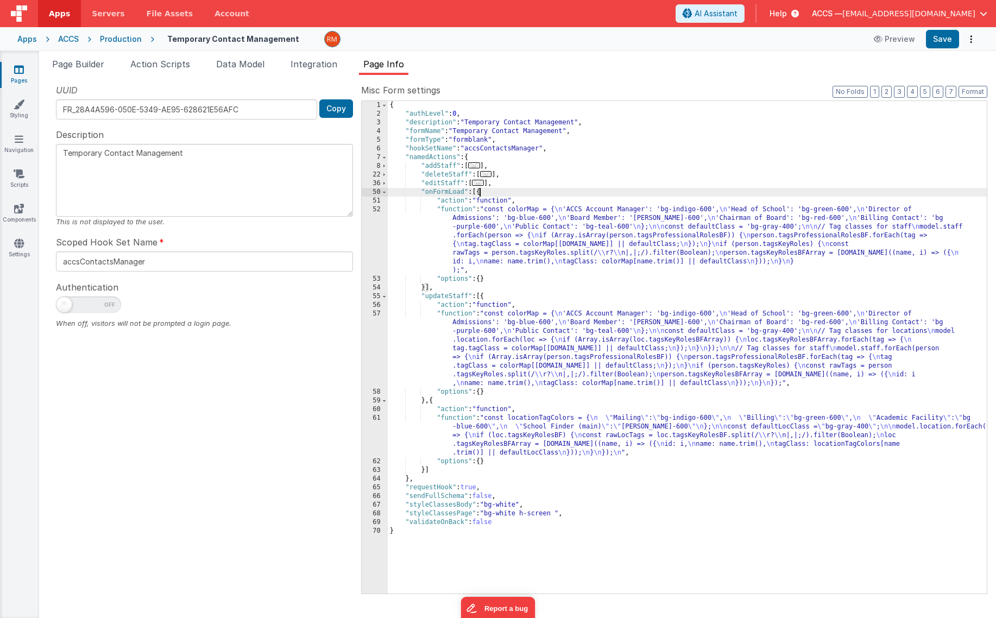
click at [464, 213] on div "{ "authLevel" : 0 , "description" : "Temporary Contact Management" , "formName"…" at bounding box center [687, 356] width 599 height 510
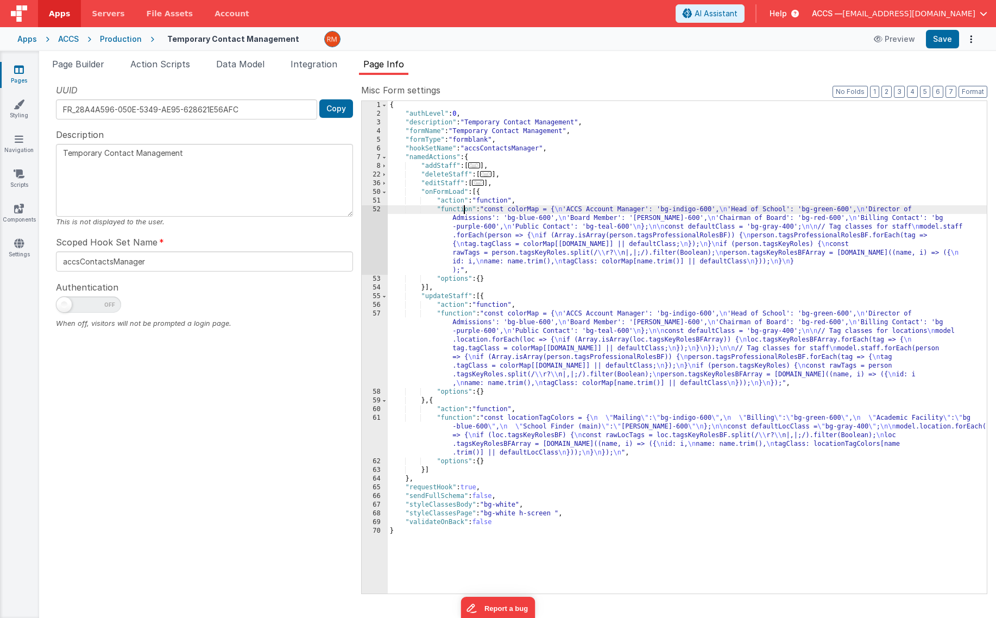
click at [377, 210] on div "52" at bounding box center [375, 240] width 26 height 70
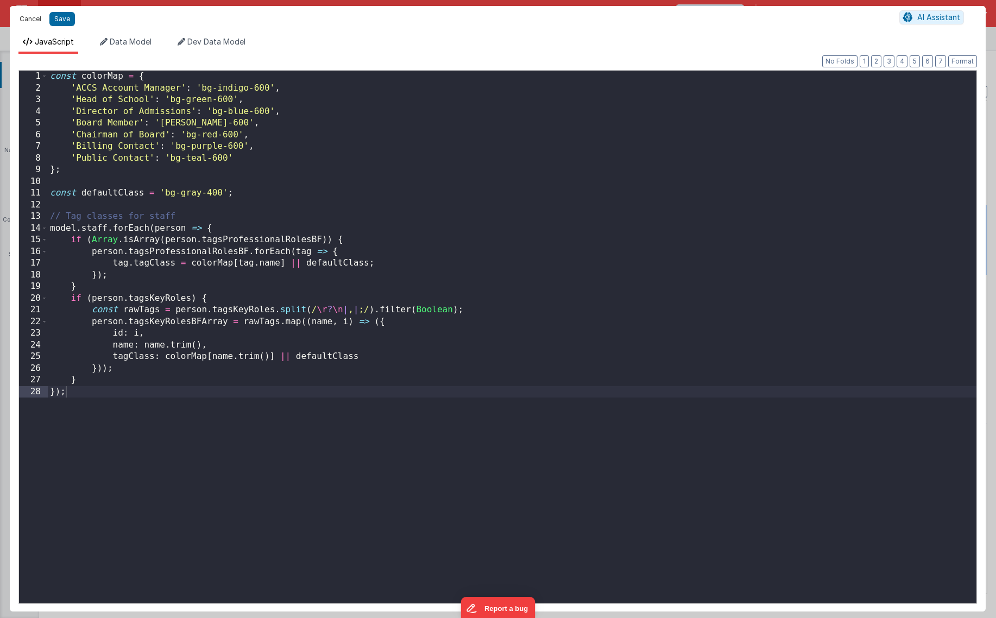
click at [30, 24] on button "Cancel" at bounding box center [30, 18] width 33 height 15
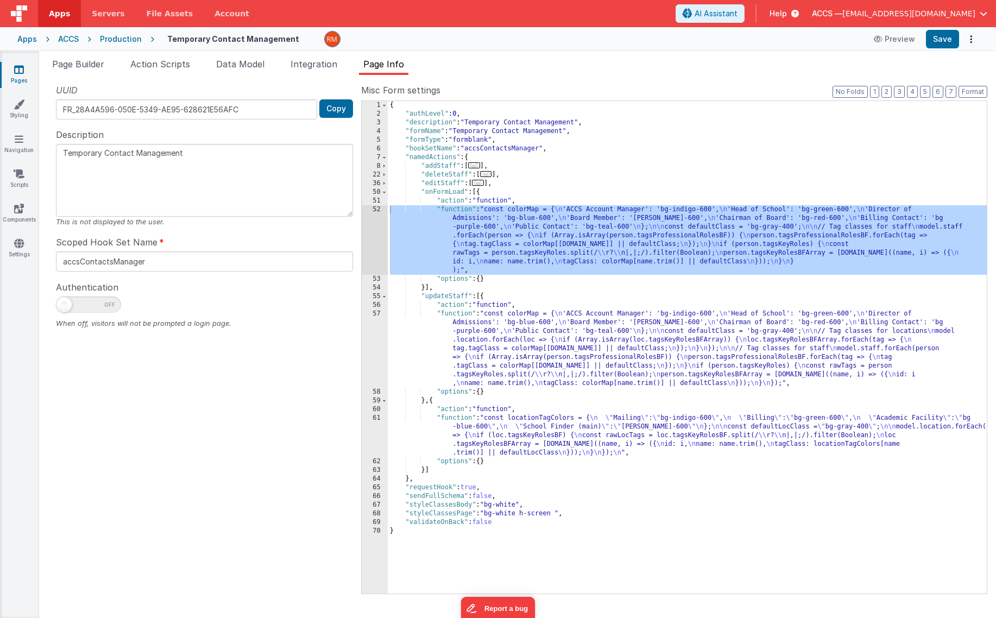
click at [463, 314] on div "{ "authLevel" : 0 , "description" : "Temporary Contact Management" , "formName"…" at bounding box center [687, 356] width 599 height 510
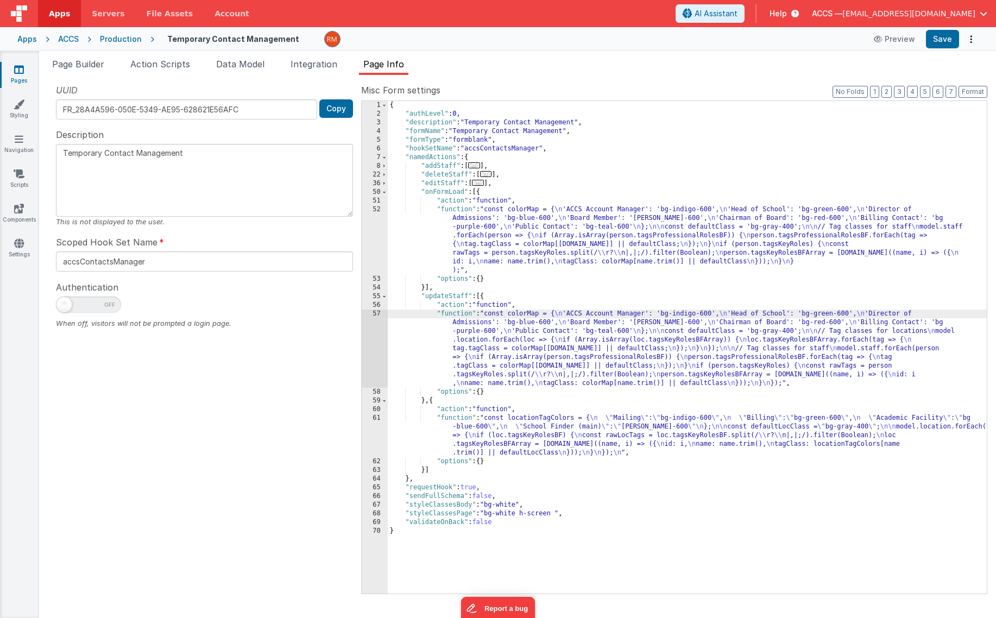
click at [381, 313] on div "57" at bounding box center [375, 349] width 26 height 78
click at [377, 313] on div "57" at bounding box center [375, 349] width 26 height 78
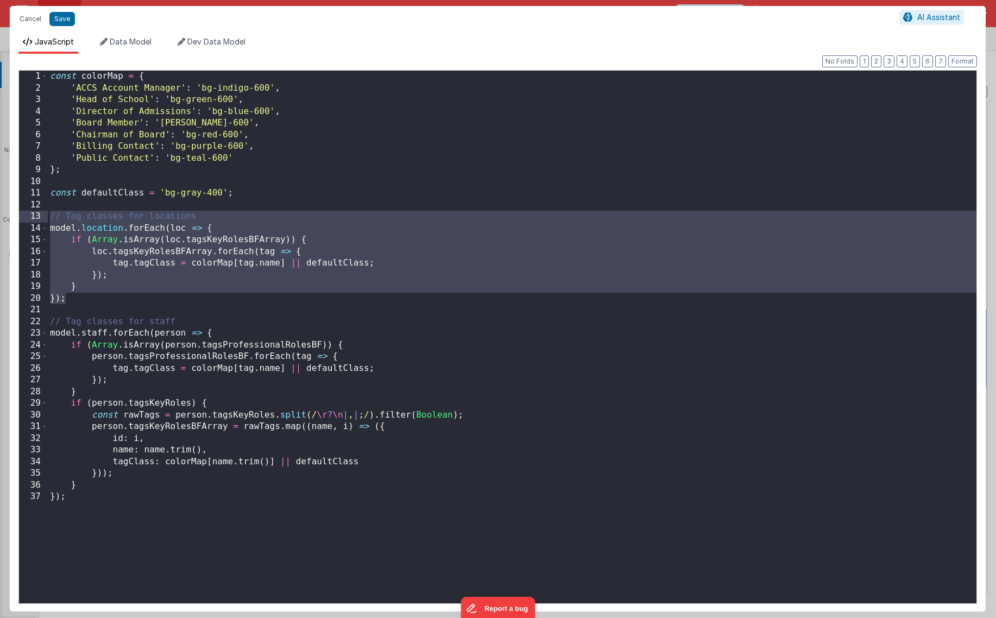
drag, startPoint x: 215, startPoint y: 299, endPoint x: 28, endPoint y: 217, distance: 203.8
click at [28, 217] on div "1 2 3 4 5 6 7 8 9 10 11 12 13 14 15 16 17 18 19 20 21 22 23 24 25 26 27 28 29 3…" at bounding box center [497, 337] width 959 height 534
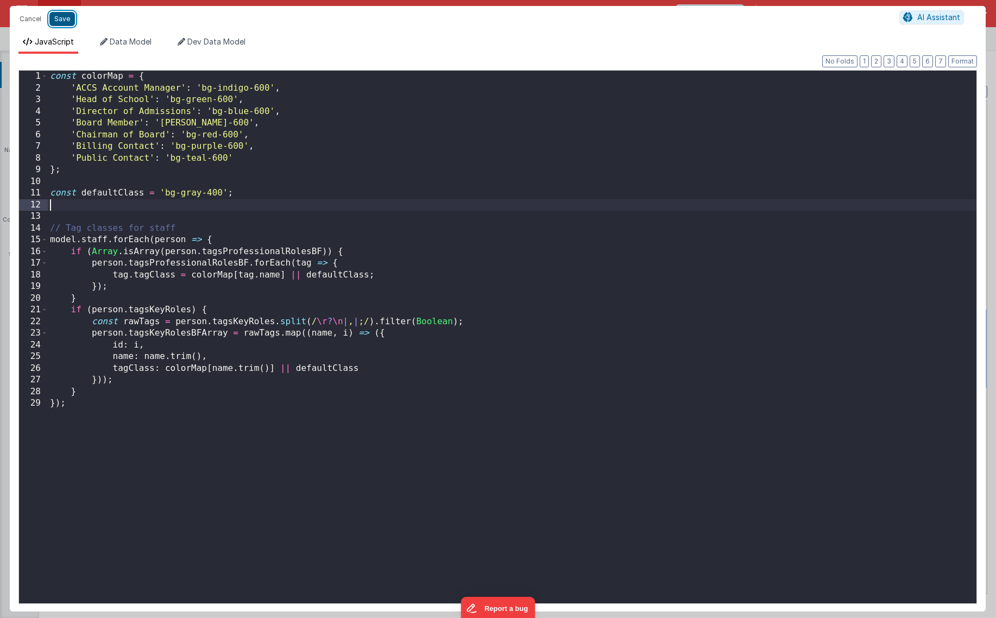
click at [60, 21] on button "Save" at bounding box center [62, 19] width 26 height 14
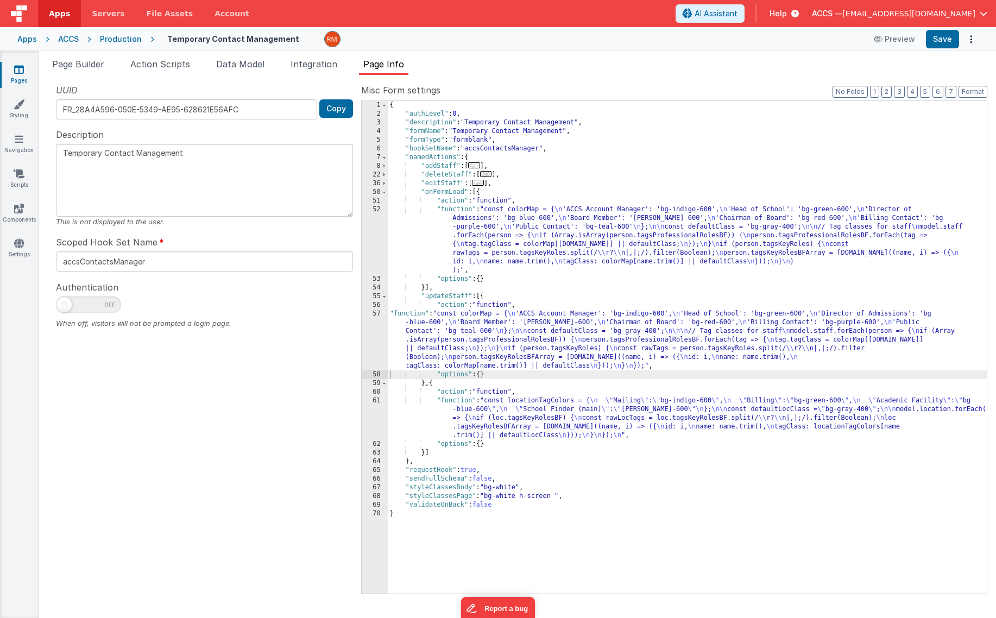
click at [462, 401] on div "{ "authLevel" : 0 , "description" : "Temporary Contact Management" , "formName"…" at bounding box center [687, 356] width 599 height 510
click at [379, 399] on div "61" at bounding box center [375, 418] width 26 height 43
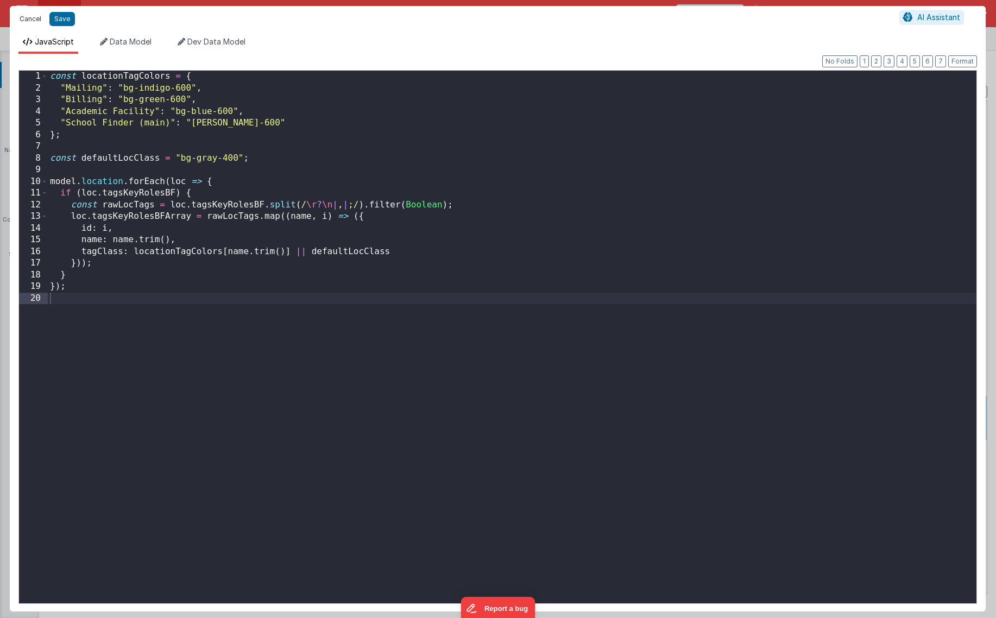
click at [38, 21] on button "Cancel" at bounding box center [30, 18] width 33 height 15
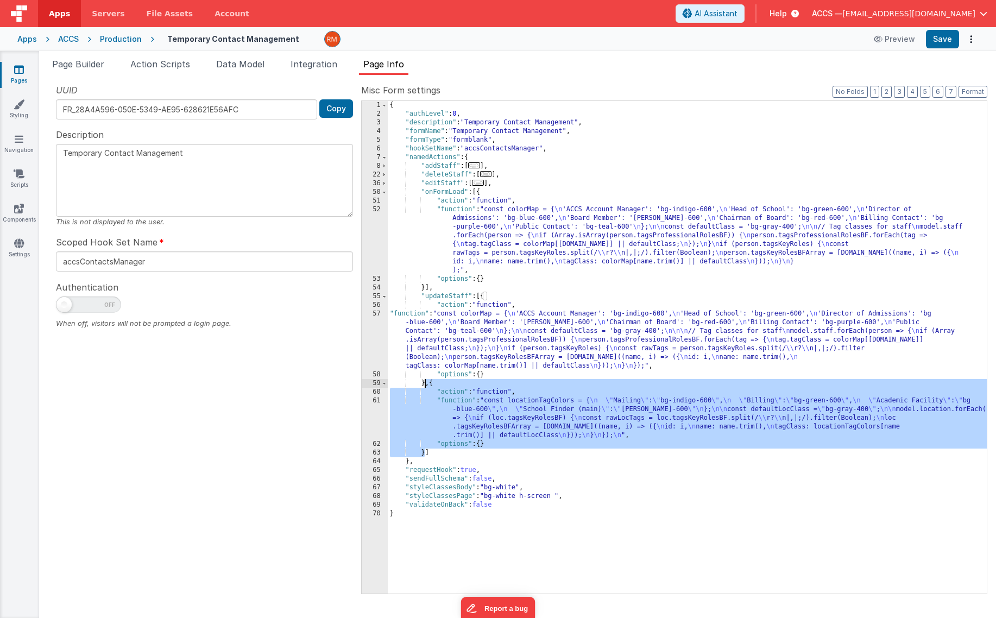
drag, startPoint x: 424, startPoint y: 453, endPoint x: 424, endPoint y: 385, distance: 68.4
click at [424, 385] on div "{ "authLevel" : 0 , "description" : "Temporary Contact Management" , "formName"…" at bounding box center [687, 356] width 599 height 510
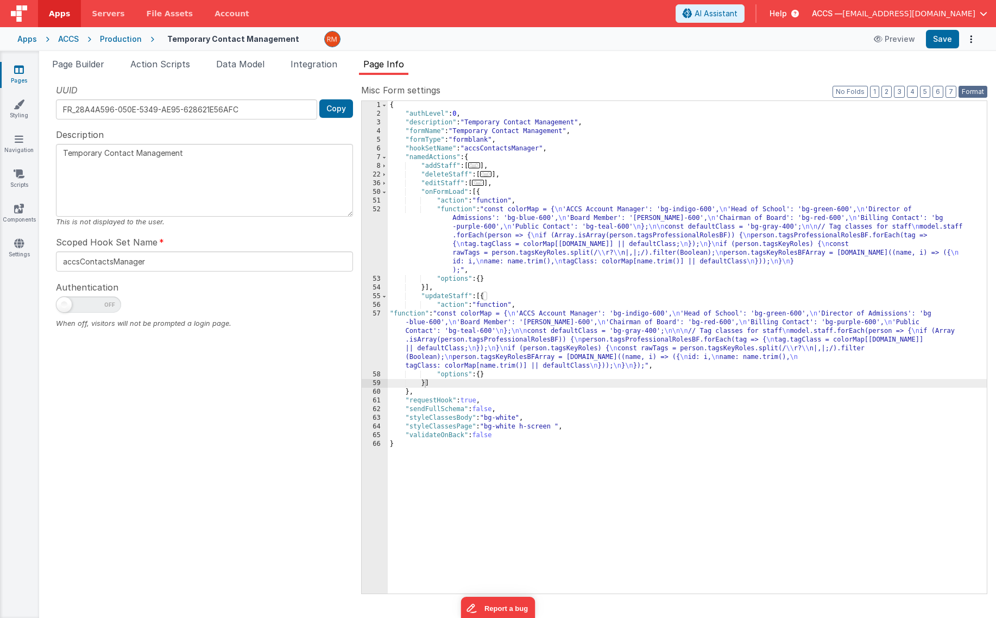
click at [978, 89] on button "Format" at bounding box center [973, 92] width 29 height 12
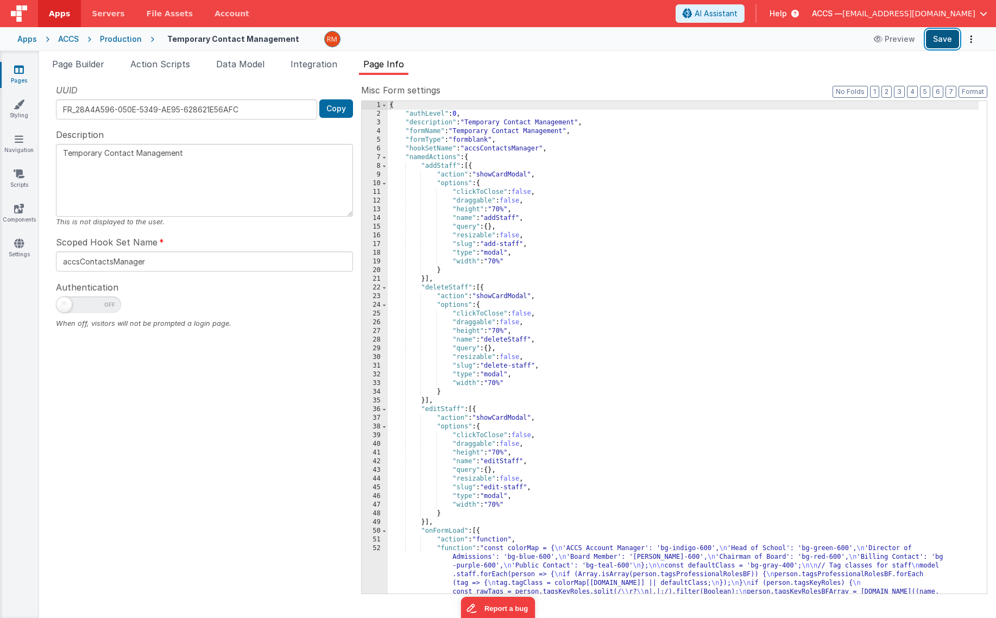
click at [939, 40] on button "Save" at bounding box center [942, 39] width 33 height 18
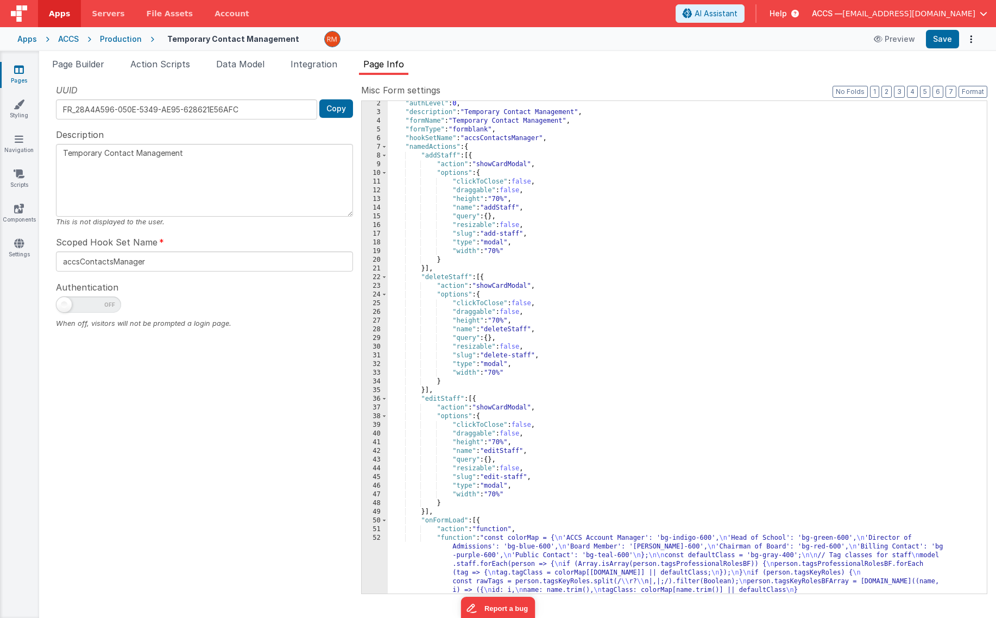
scroll to position [203, 0]
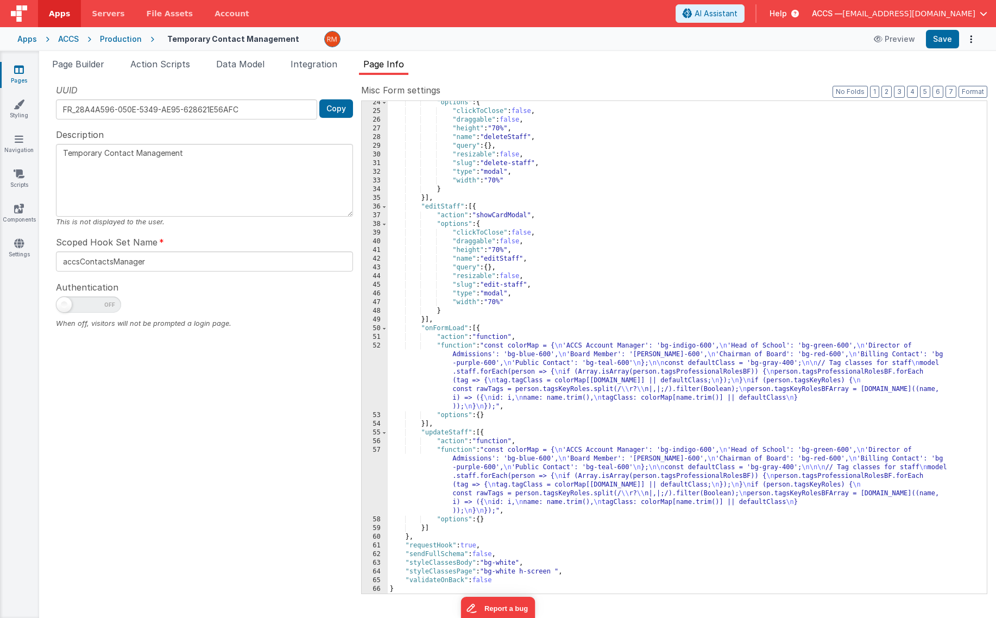
click at [463, 347] on div ""options" : { "clickToClose" : false , "draggable" : false , "height" : "70%" ,…" at bounding box center [683, 353] width 591 height 510
click at [372, 345] on div "52" at bounding box center [375, 377] width 26 height 70
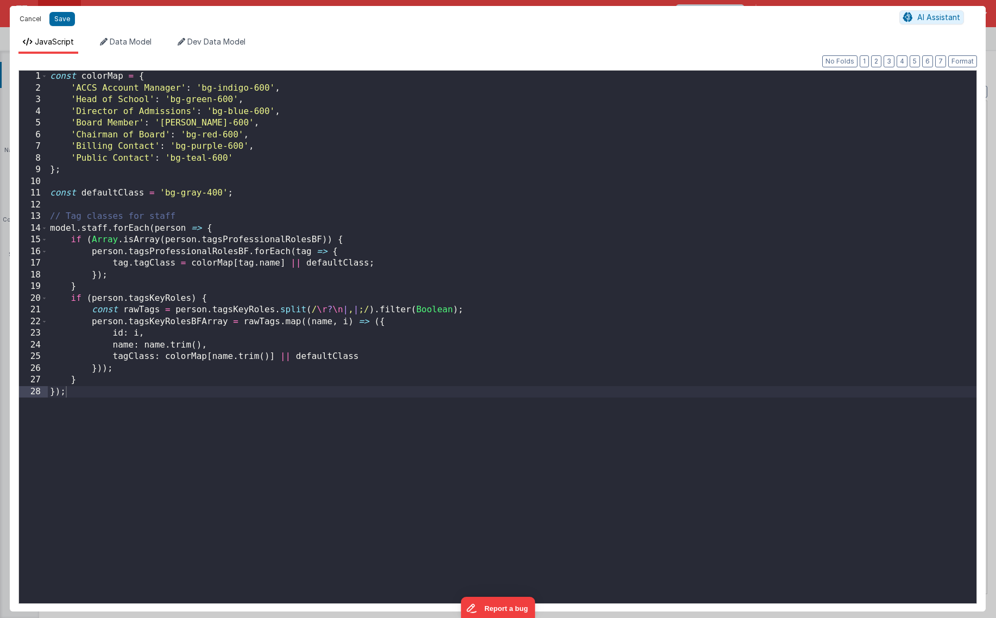
click at [27, 23] on button "Cancel" at bounding box center [30, 18] width 33 height 15
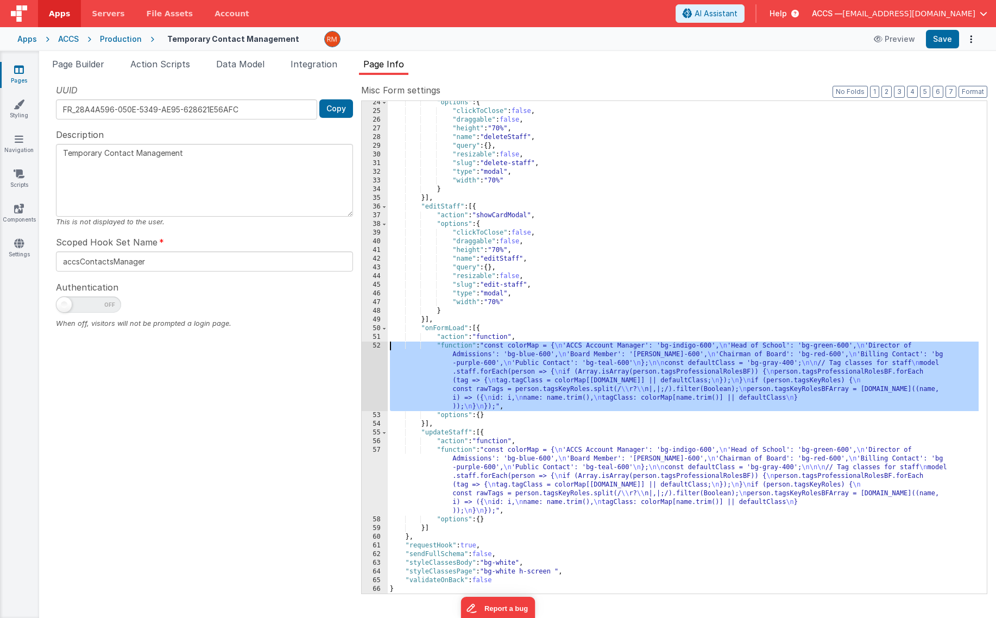
click at [470, 353] on div ""options" : { "clickToClose" : false , "draggable" : false , "height" : "70%" ,…" at bounding box center [683, 353] width 591 height 510
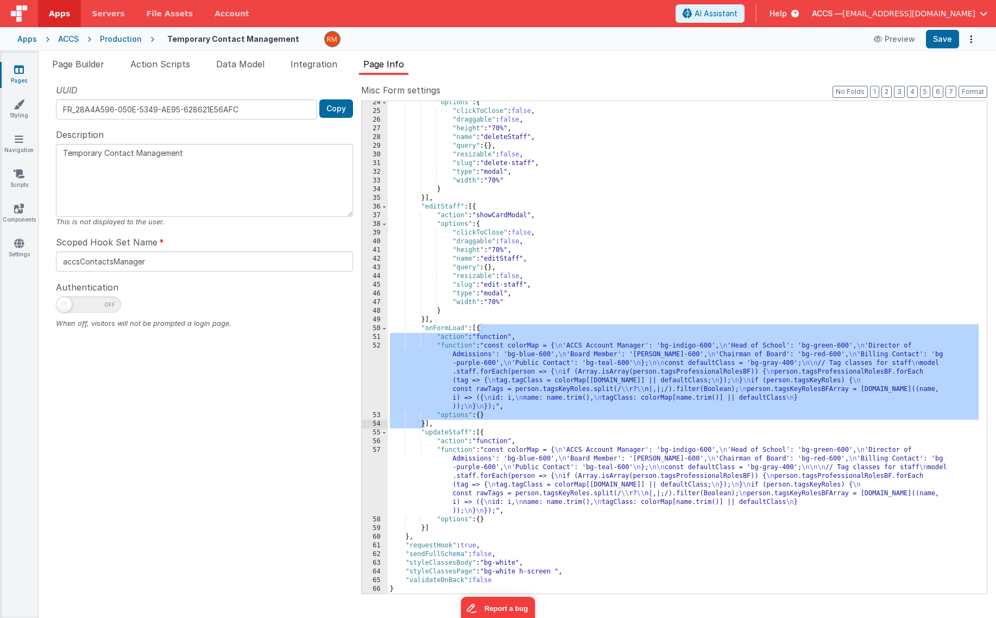
drag, startPoint x: 481, startPoint y: 330, endPoint x: 426, endPoint y: 425, distance: 109.7
click at [426, 425] on div ""options" : { "clickToClose" : false , "draggable" : false , "height" : "70%" ,…" at bounding box center [683, 353] width 591 height 510
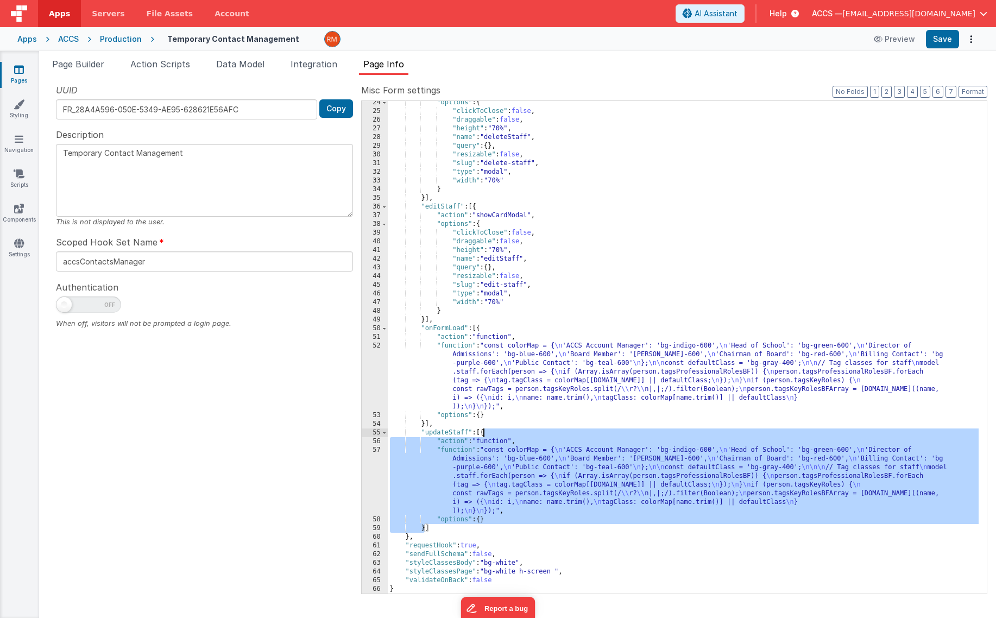
drag, startPoint x: 424, startPoint y: 529, endPoint x: 483, endPoint y: 431, distance: 114.3
click at [483, 431] on div ""options" : { "clickToClose" : false , "draggable" : false , "height" : "70%" ,…" at bounding box center [683, 353] width 591 height 510
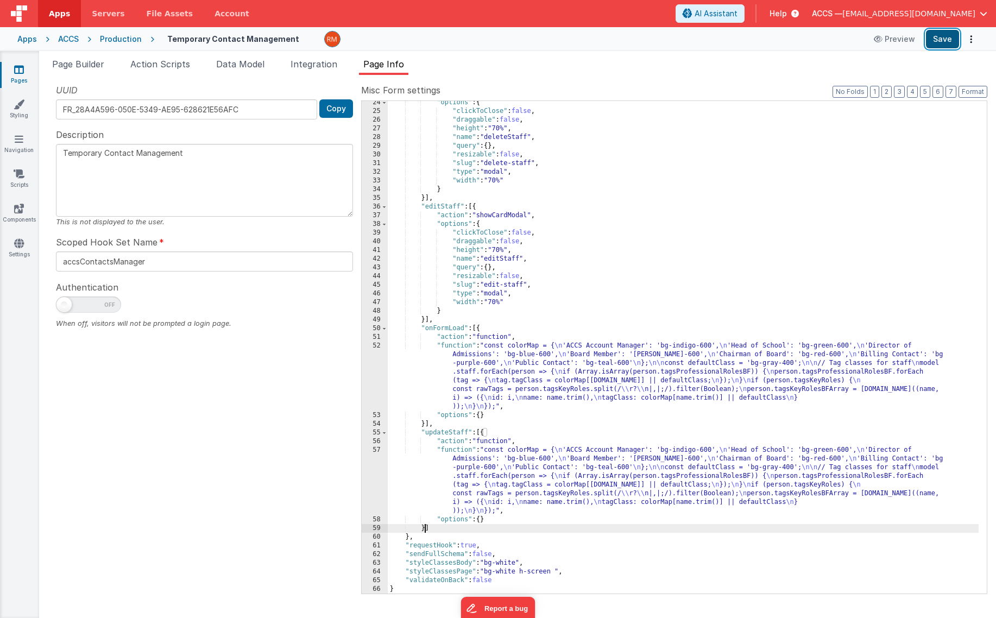
click at [936, 43] on button "Save" at bounding box center [942, 39] width 33 height 18
